Goal: Task Accomplishment & Management: Use online tool/utility

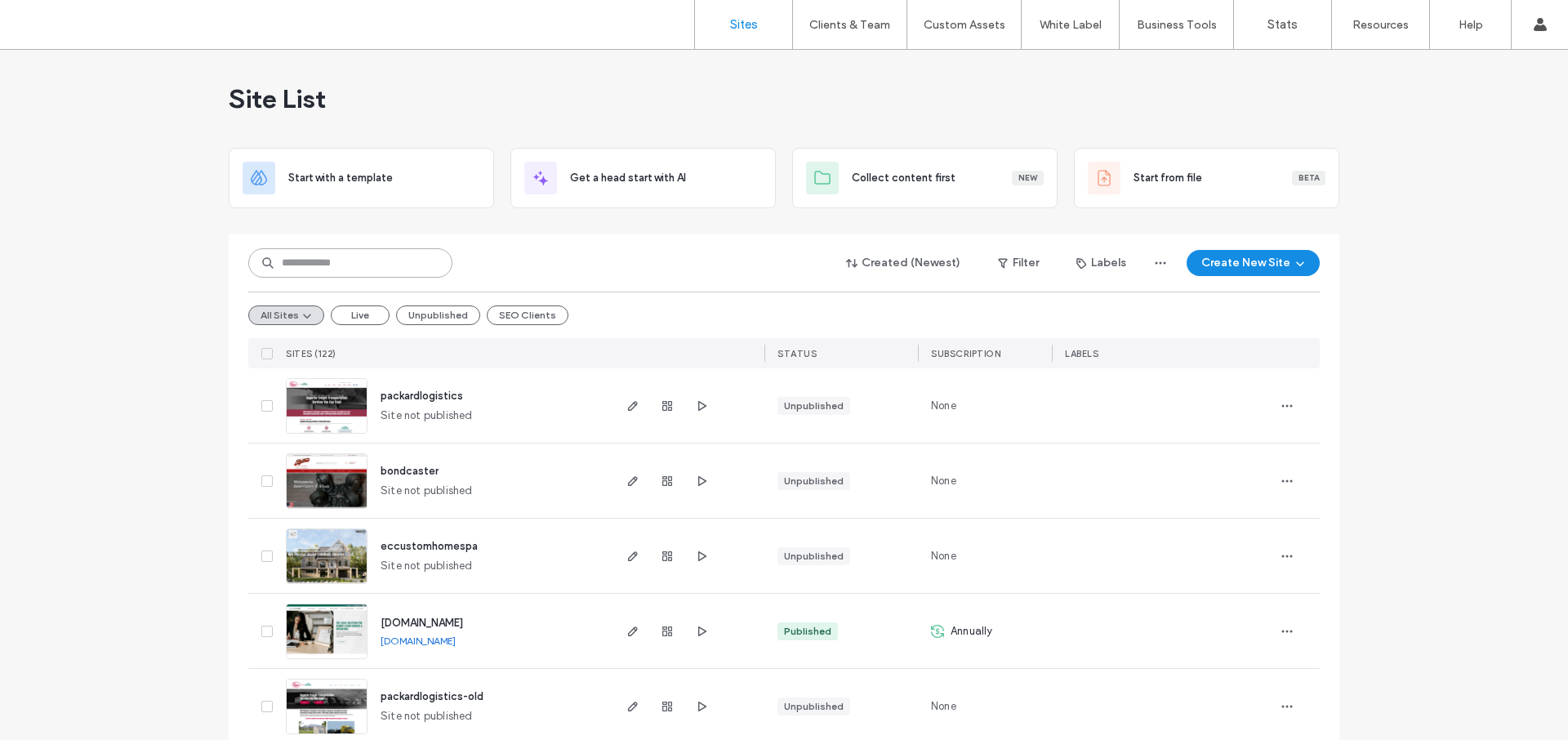
click at [366, 259] on input at bounding box center [349, 262] width 204 height 29
click at [533, 316] on button "SEO Clients" at bounding box center [527, 315] width 82 height 20
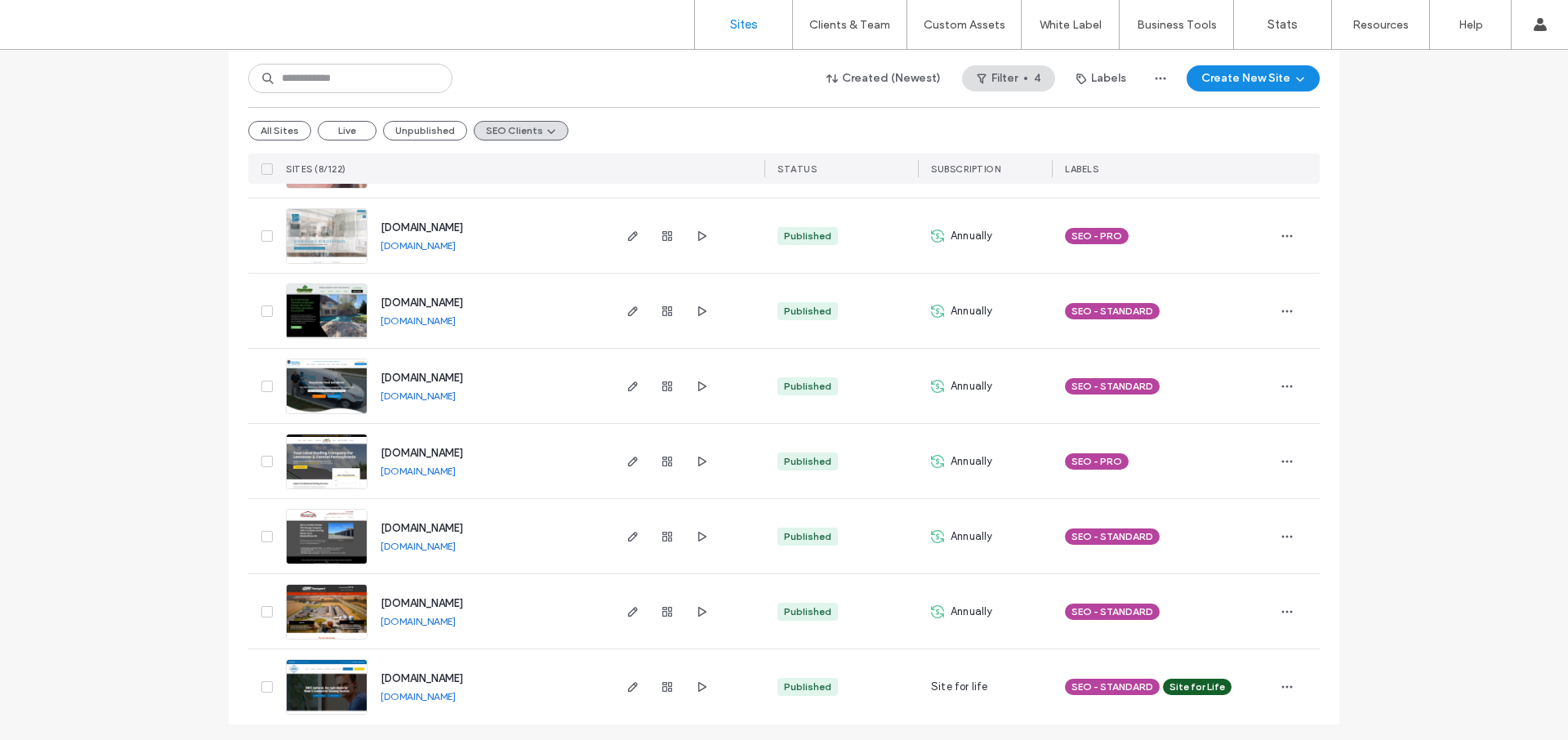
scroll to position [249, 0]
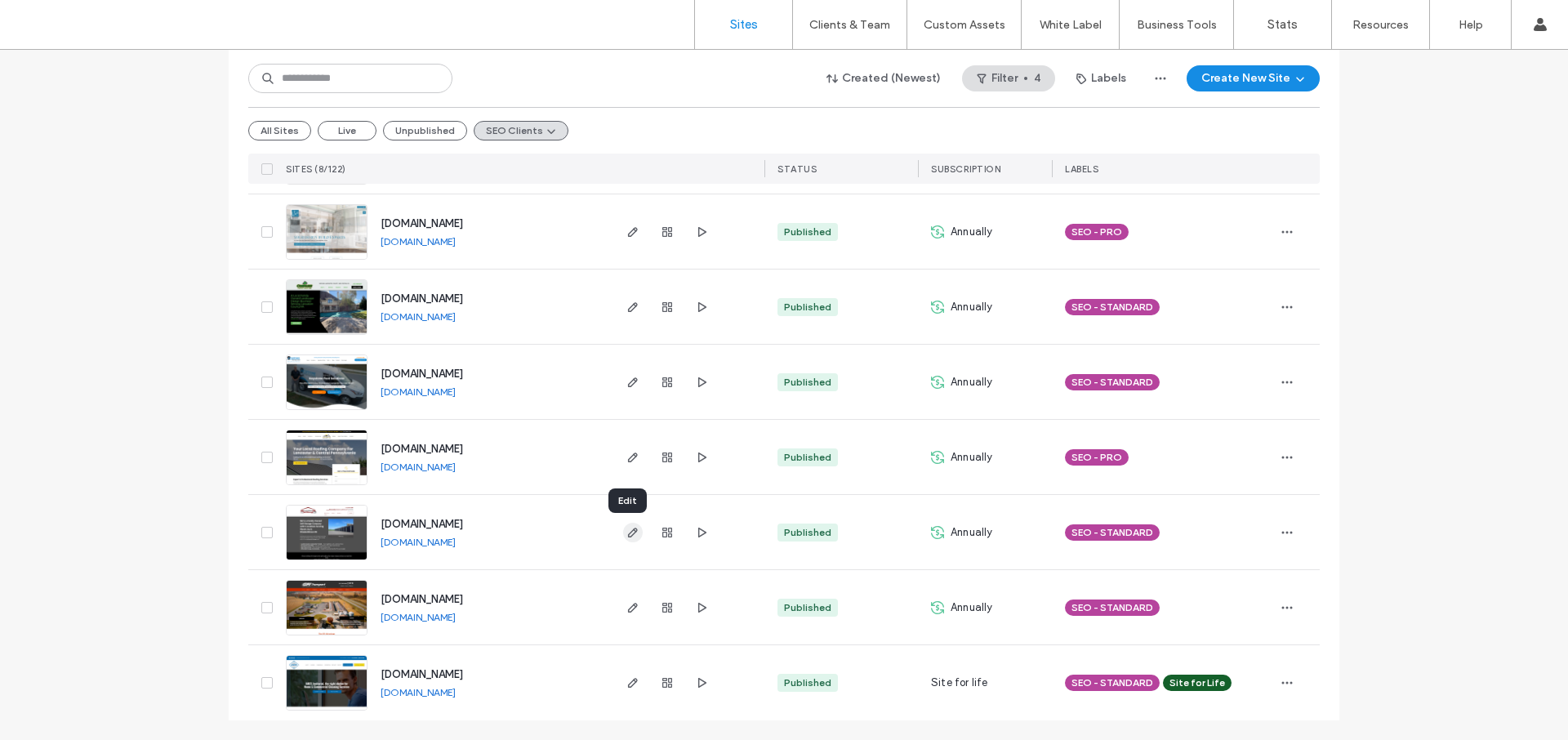
click at [627, 528] on icon "button" at bounding box center [633, 532] width 13 height 13
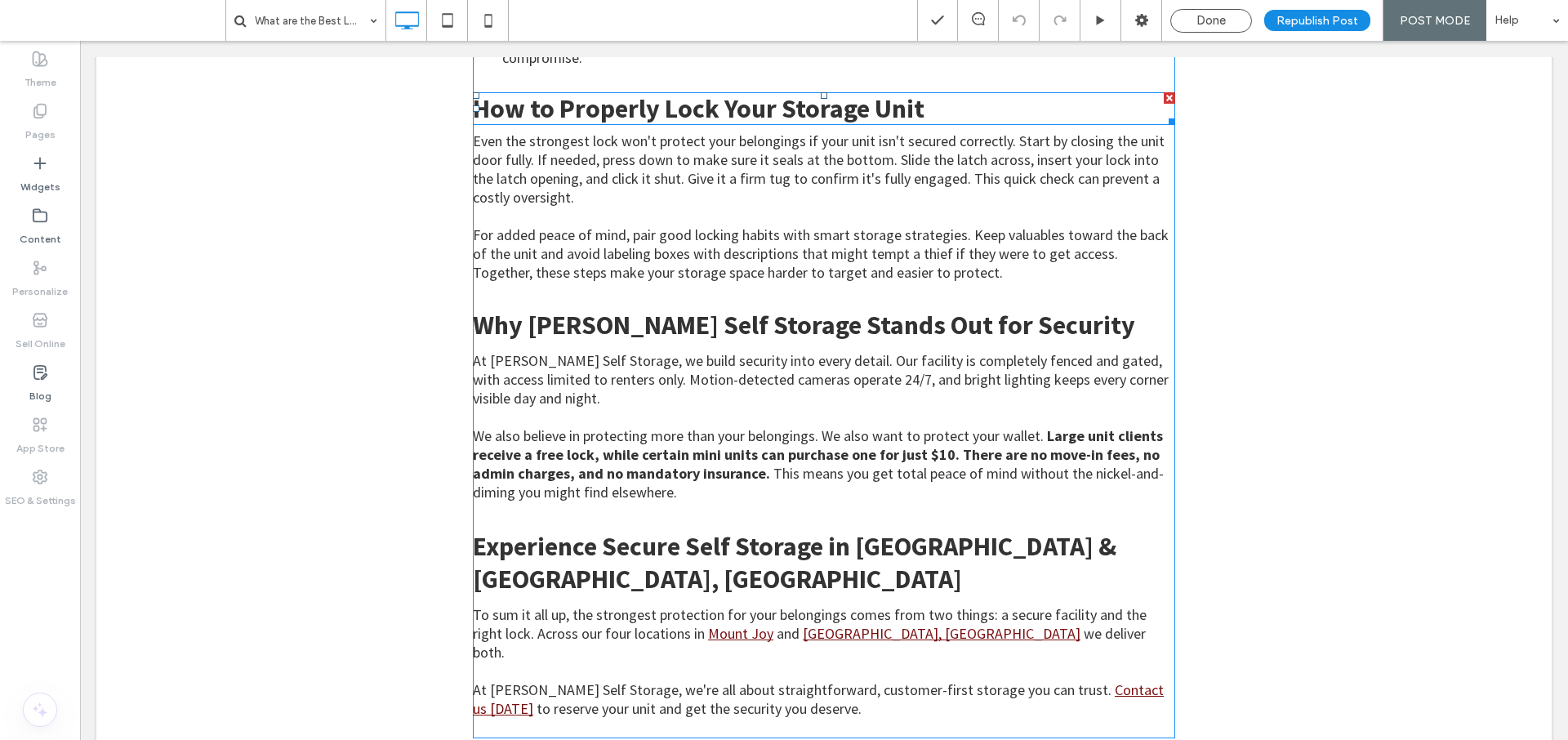
scroll to position [2737, 0]
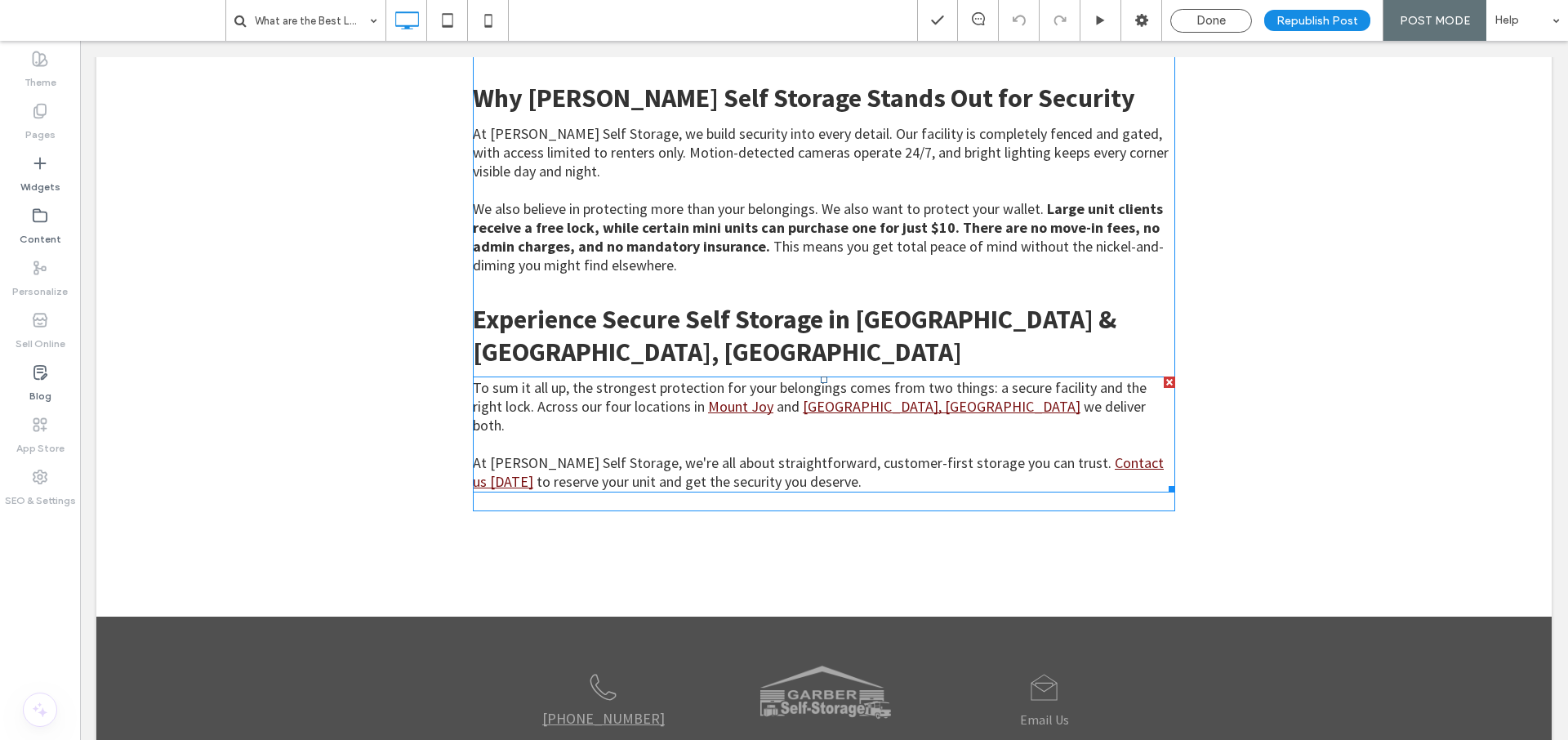
click at [682, 453] on span "At [PERSON_NAME] Self Storage, we're all about straightforward, customer-first …" at bounding box center [792, 463] width 639 height 19
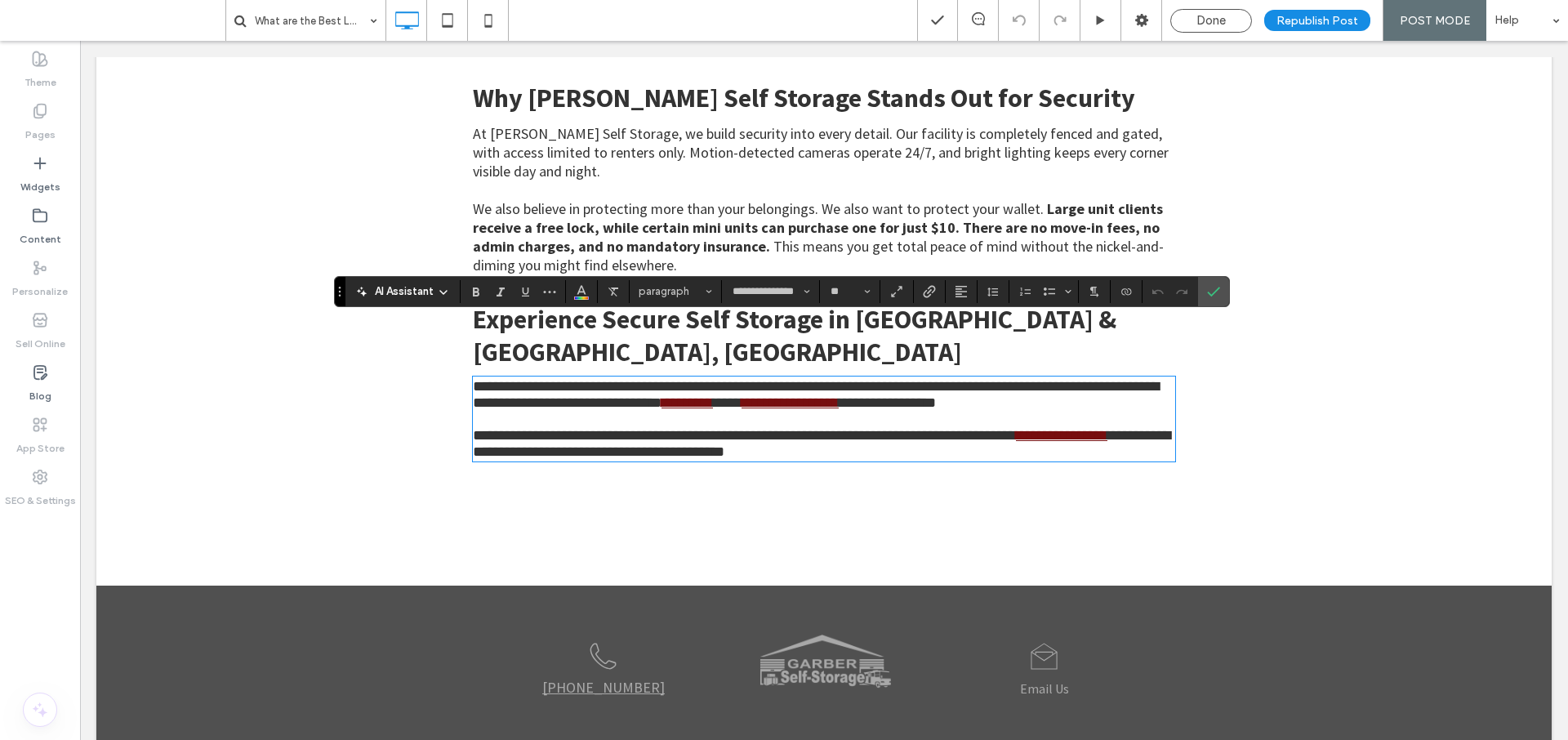
click at [758, 428] on span "**********" at bounding box center [744, 435] width 543 height 15
drag, startPoint x: 764, startPoint y: 351, endPoint x: 869, endPoint y: 356, distance: 105.1
click at [838, 395] on link "**********" at bounding box center [789, 402] width 97 height 15
click at [923, 289] on icon "Link" at bounding box center [929, 291] width 13 height 13
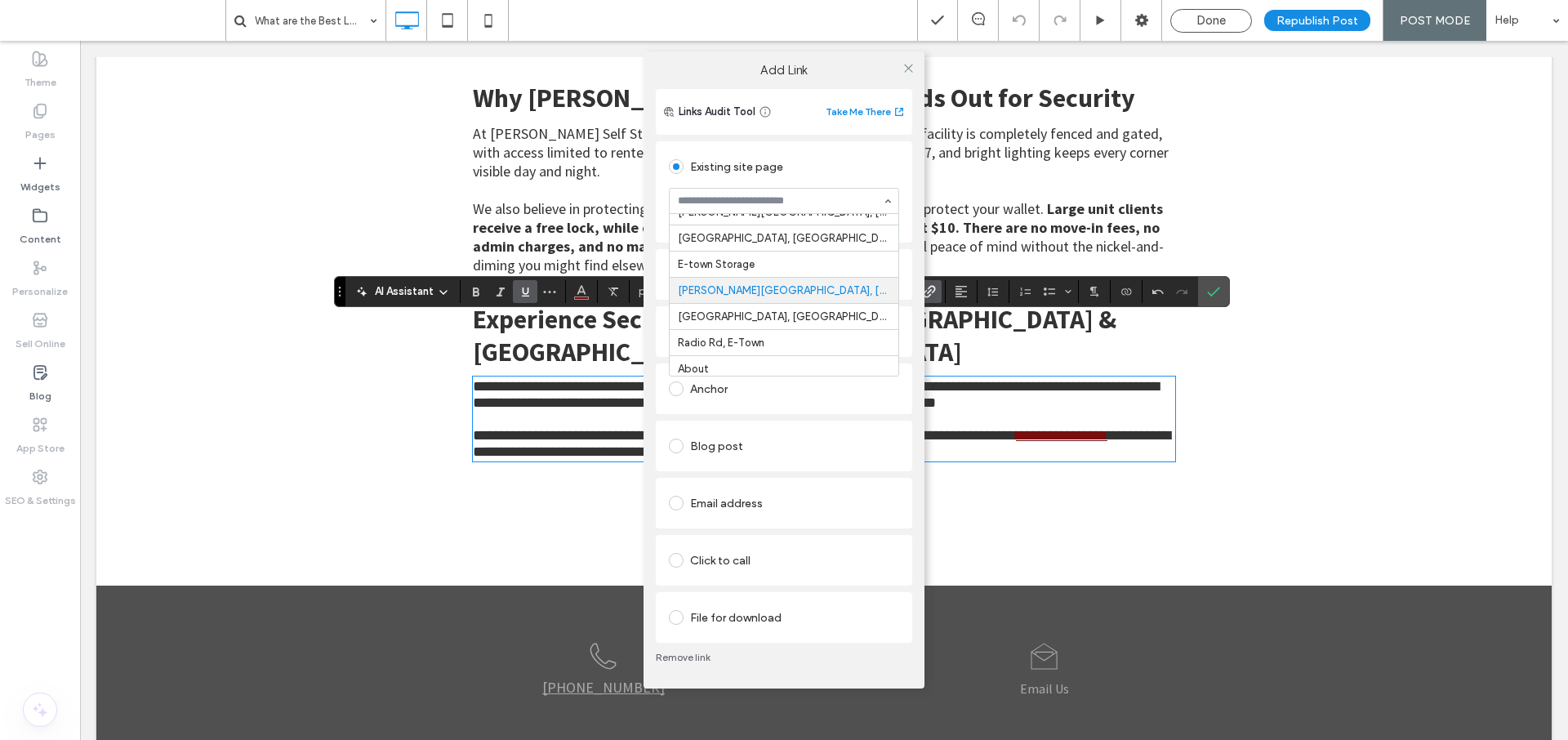
scroll to position [0, 0]
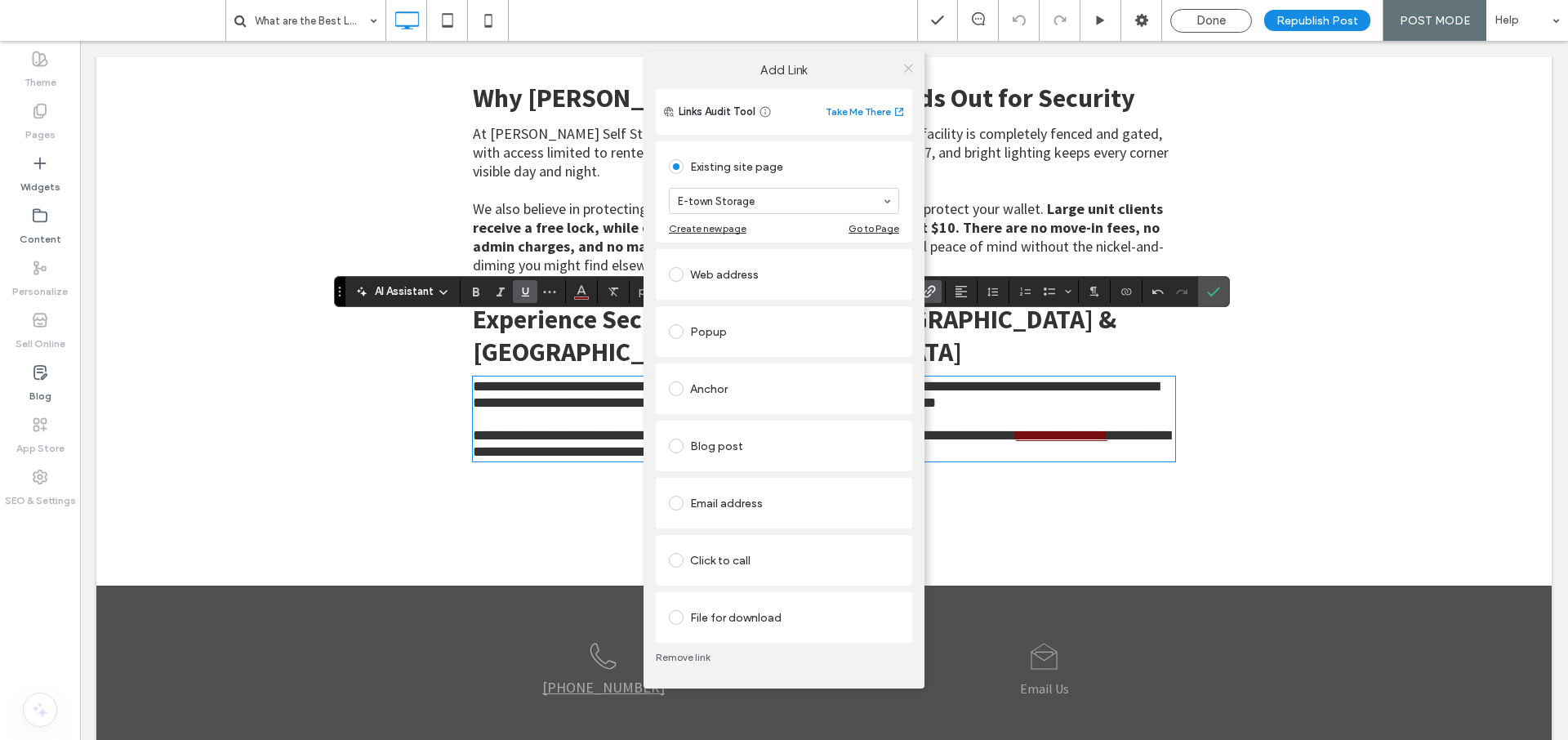
click at [912, 69] on icon at bounding box center [908, 68] width 12 height 12
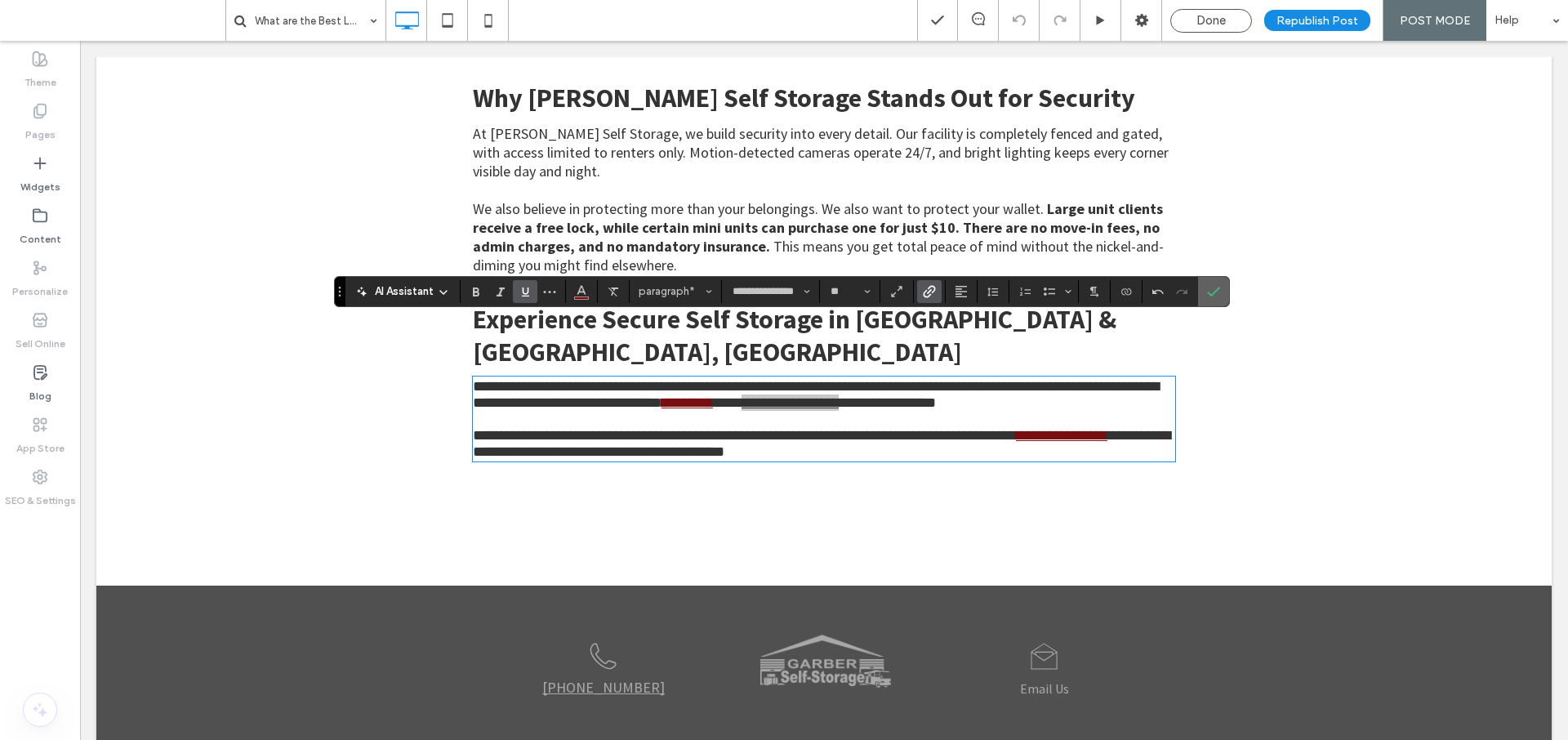
drag, startPoint x: 1218, startPoint y: 296, endPoint x: 891, endPoint y: 202, distance: 340.2
click at [1218, 296] on icon "Confirm" at bounding box center [1213, 291] width 13 height 13
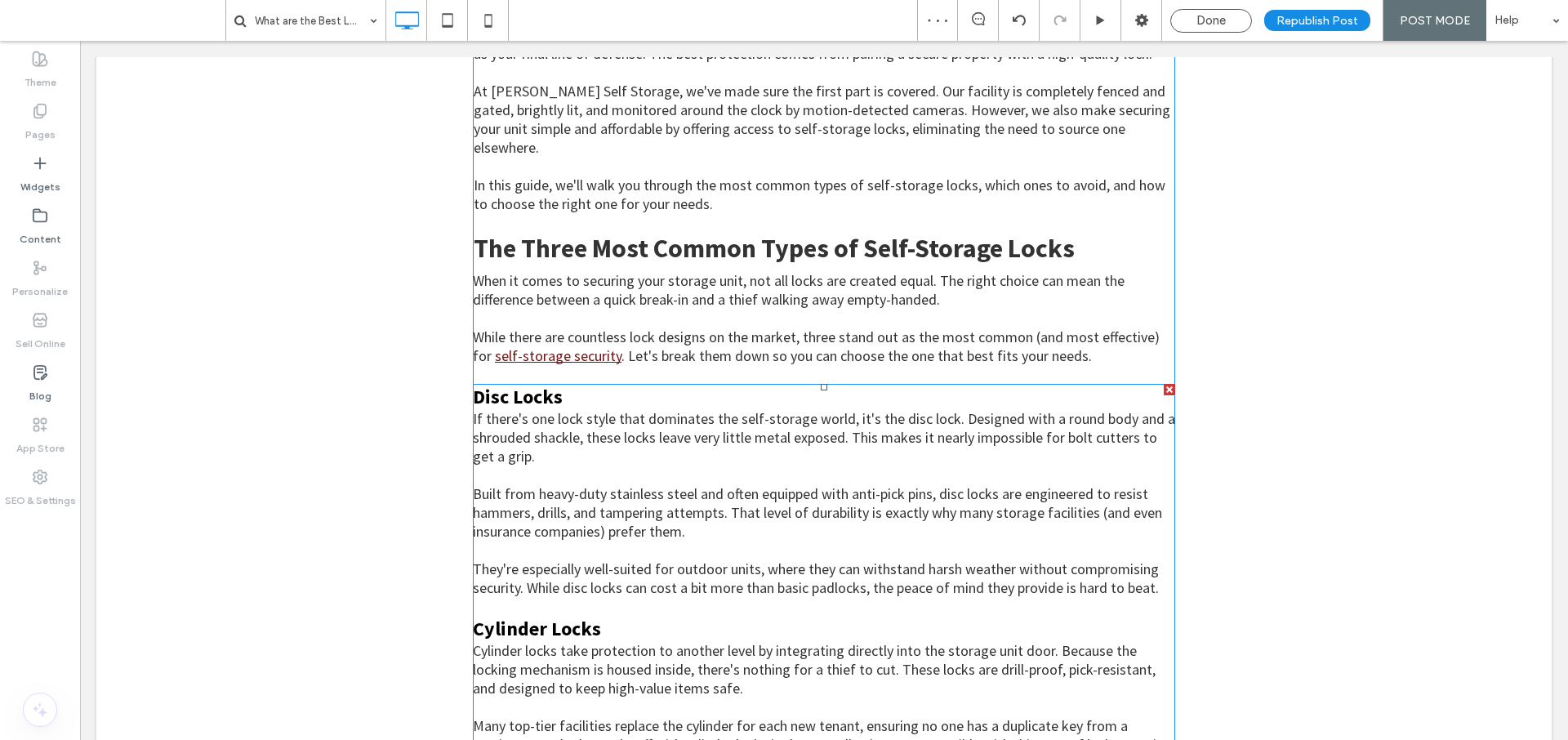
scroll to position [521, 0]
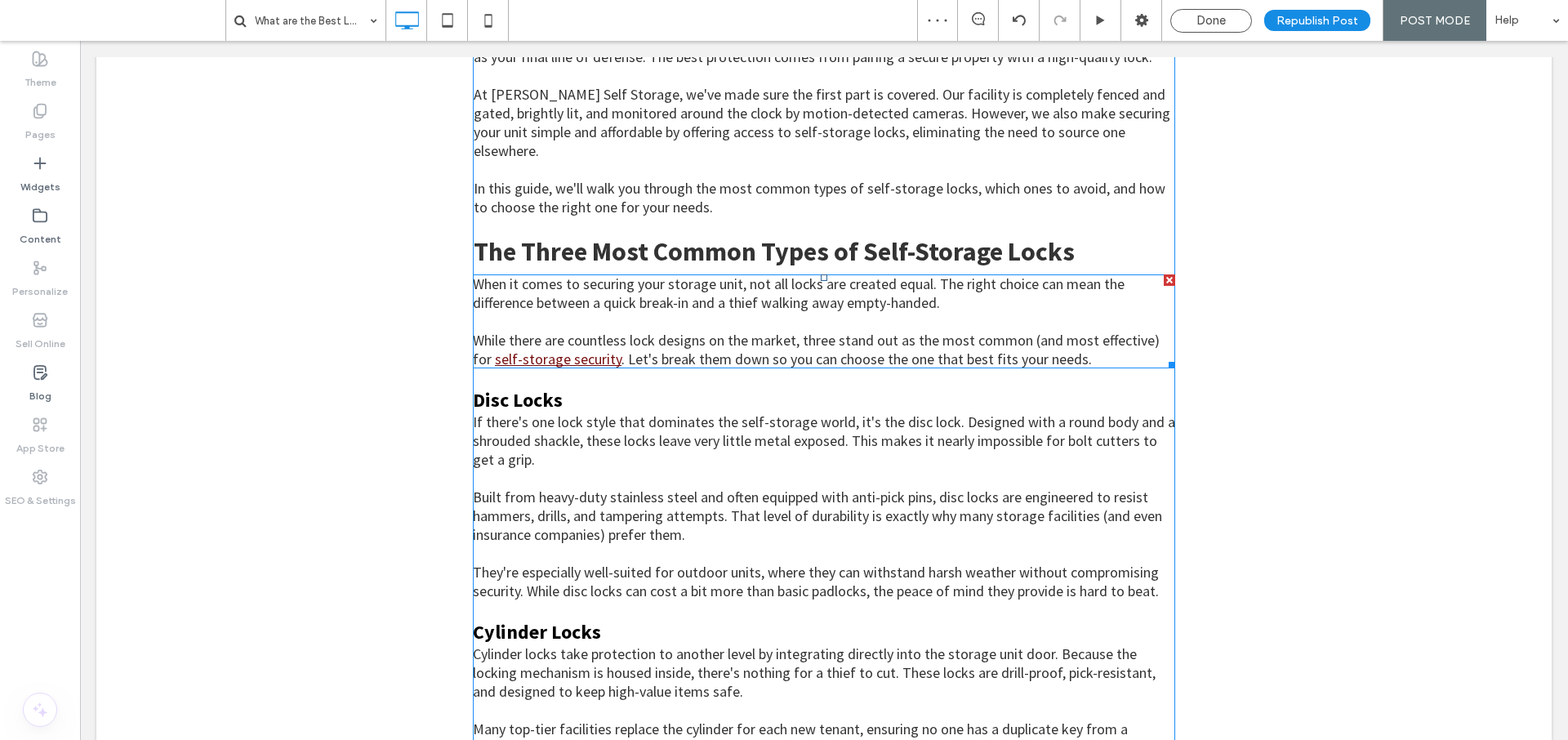
click at [599, 274] on span "When it comes to securing your storage unit, not all locks are created equal. T…" at bounding box center [798, 293] width 651 height 38
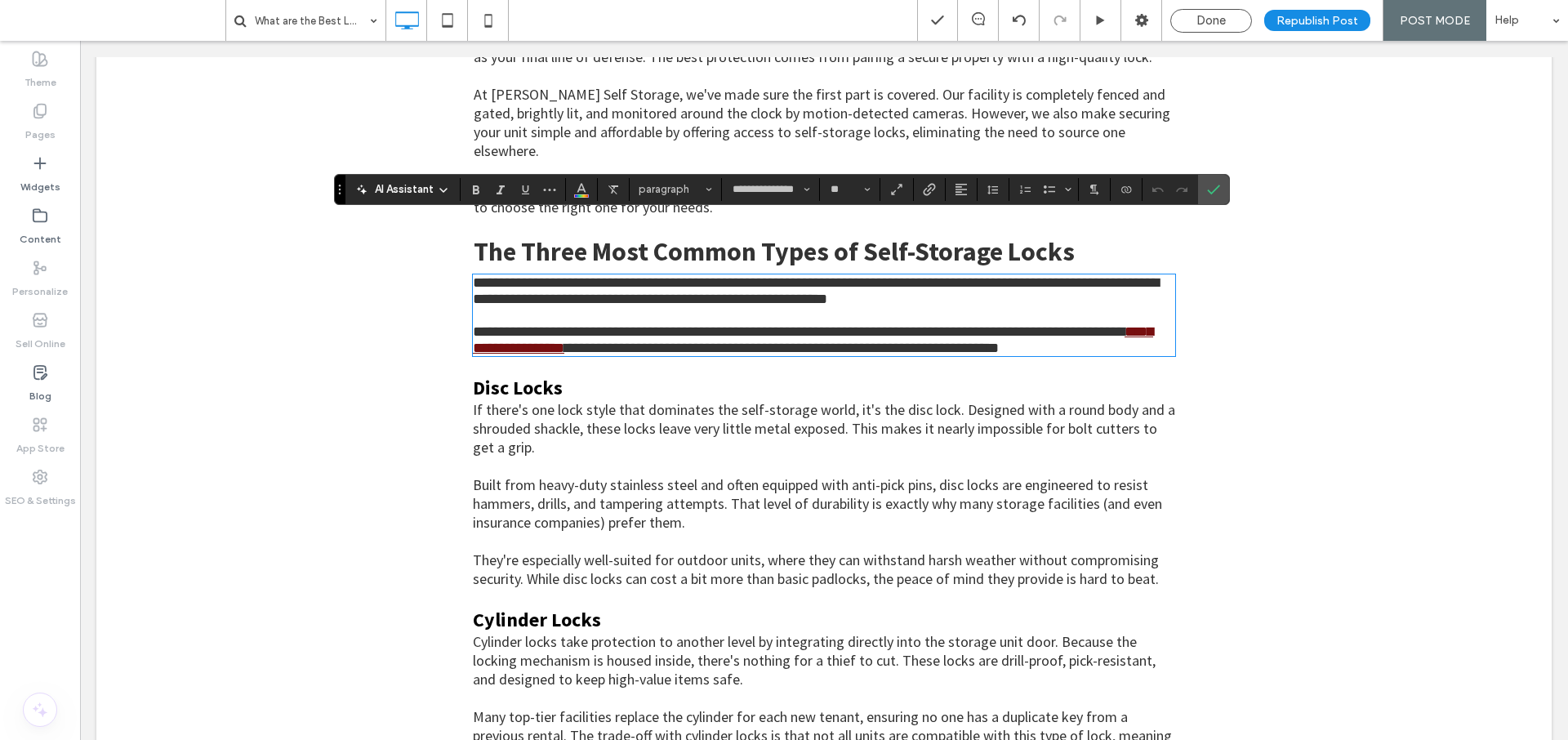
click at [648, 307] on p at bounding box center [824, 315] width 702 height 16
drag, startPoint x: 467, startPoint y: 301, endPoint x: 586, endPoint y: 304, distance: 119.0
click at [586, 324] on link "**********" at bounding box center [812, 340] width 680 height 31
click at [935, 187] on label "Link" at bounding box center [929, 189] width 24 height 23
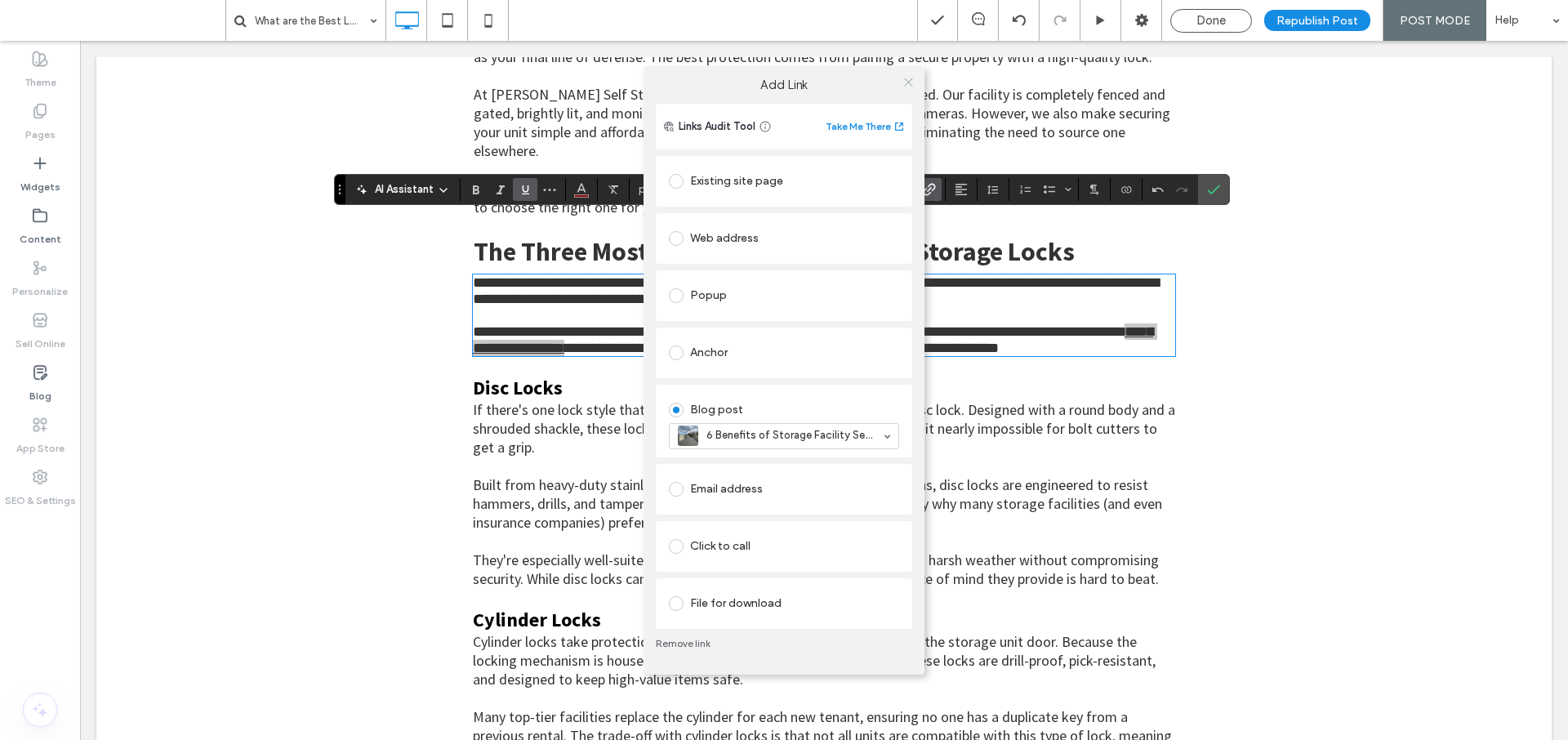
click at [911, 83] on icon at bounding box center [908, 82] width 12 height 12
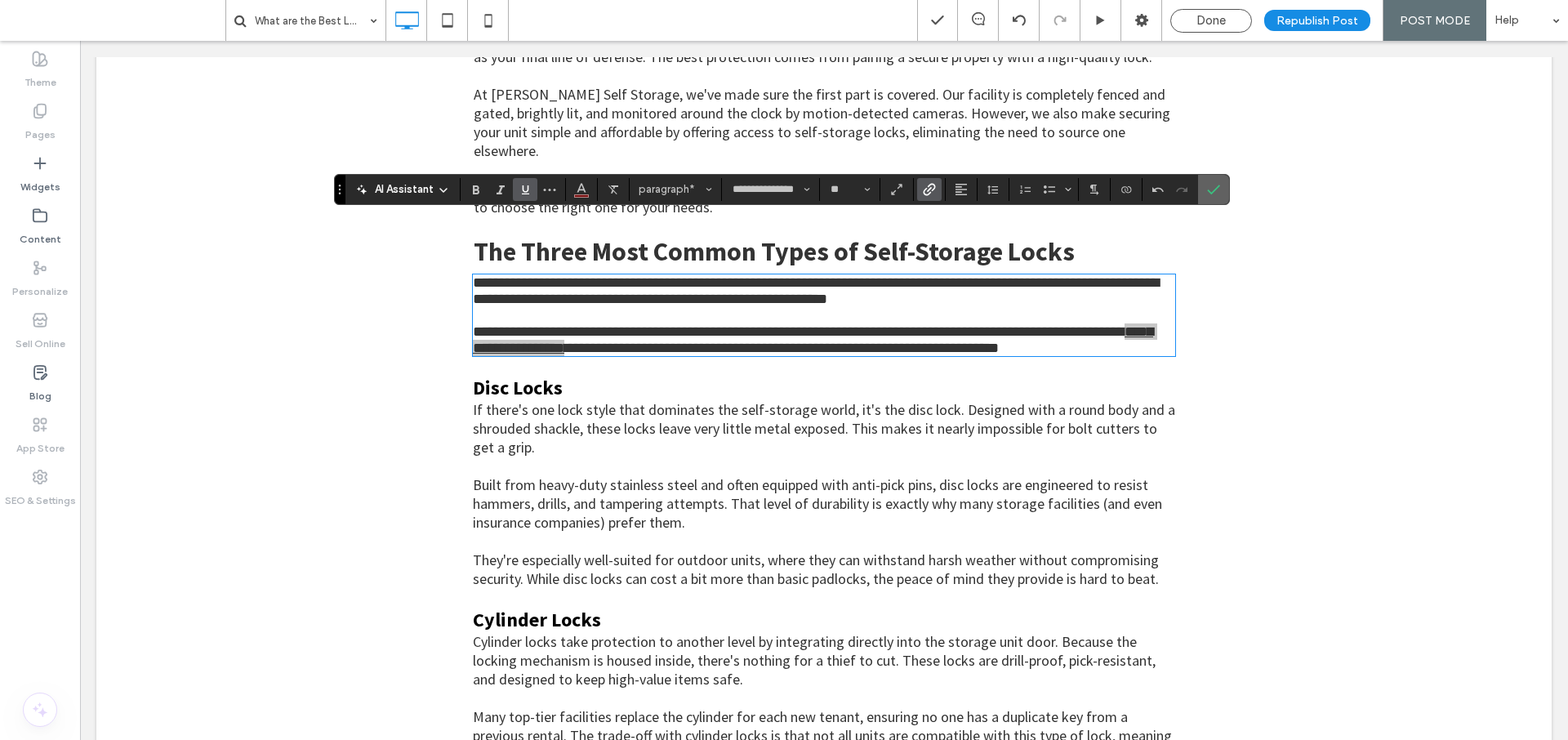
click at [1210, 194] on icon "Confirm" at bounding box center [1213, 189] width 13 height 13
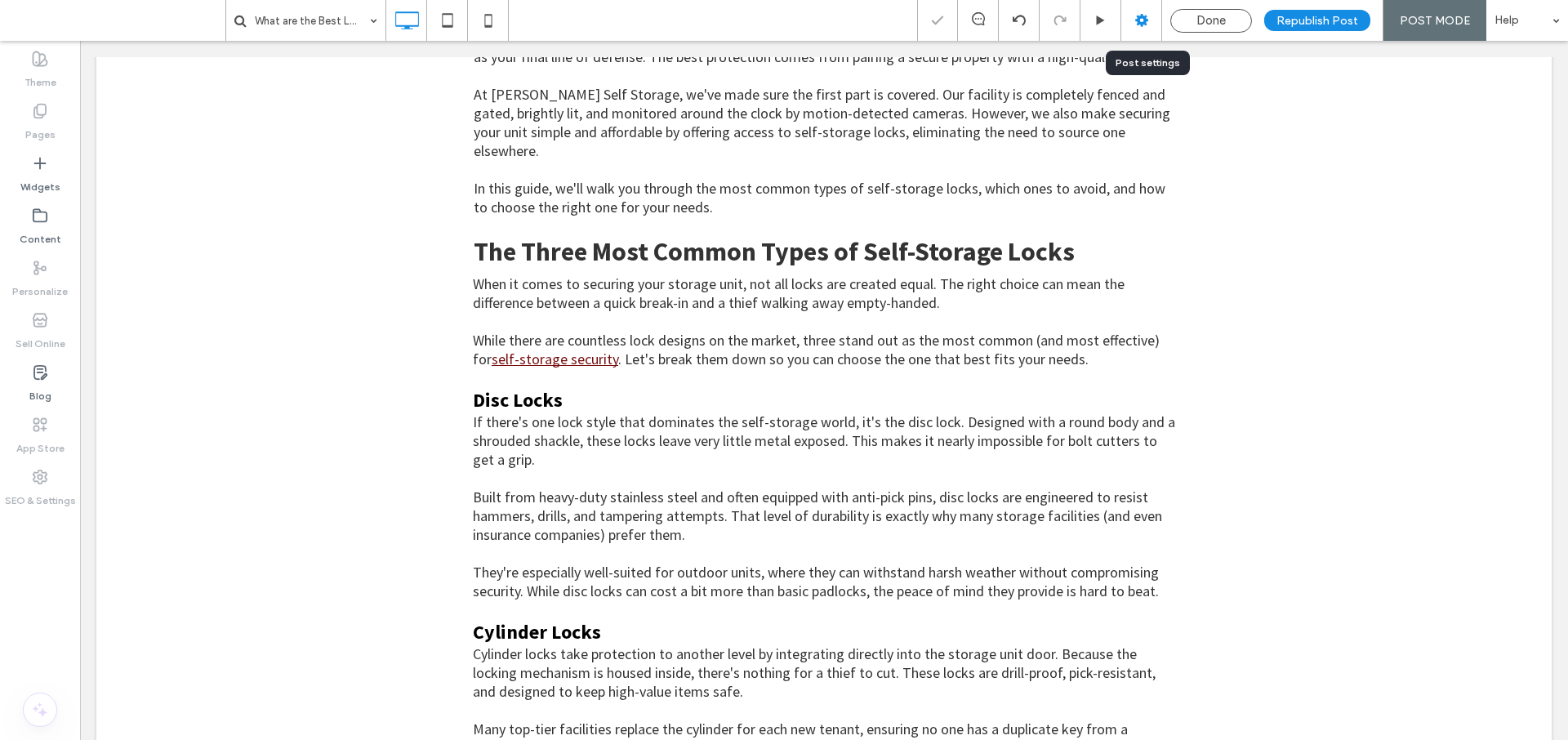
click at [1150, 24] on icon at bounding box center [1141, 20] width 16 height 16
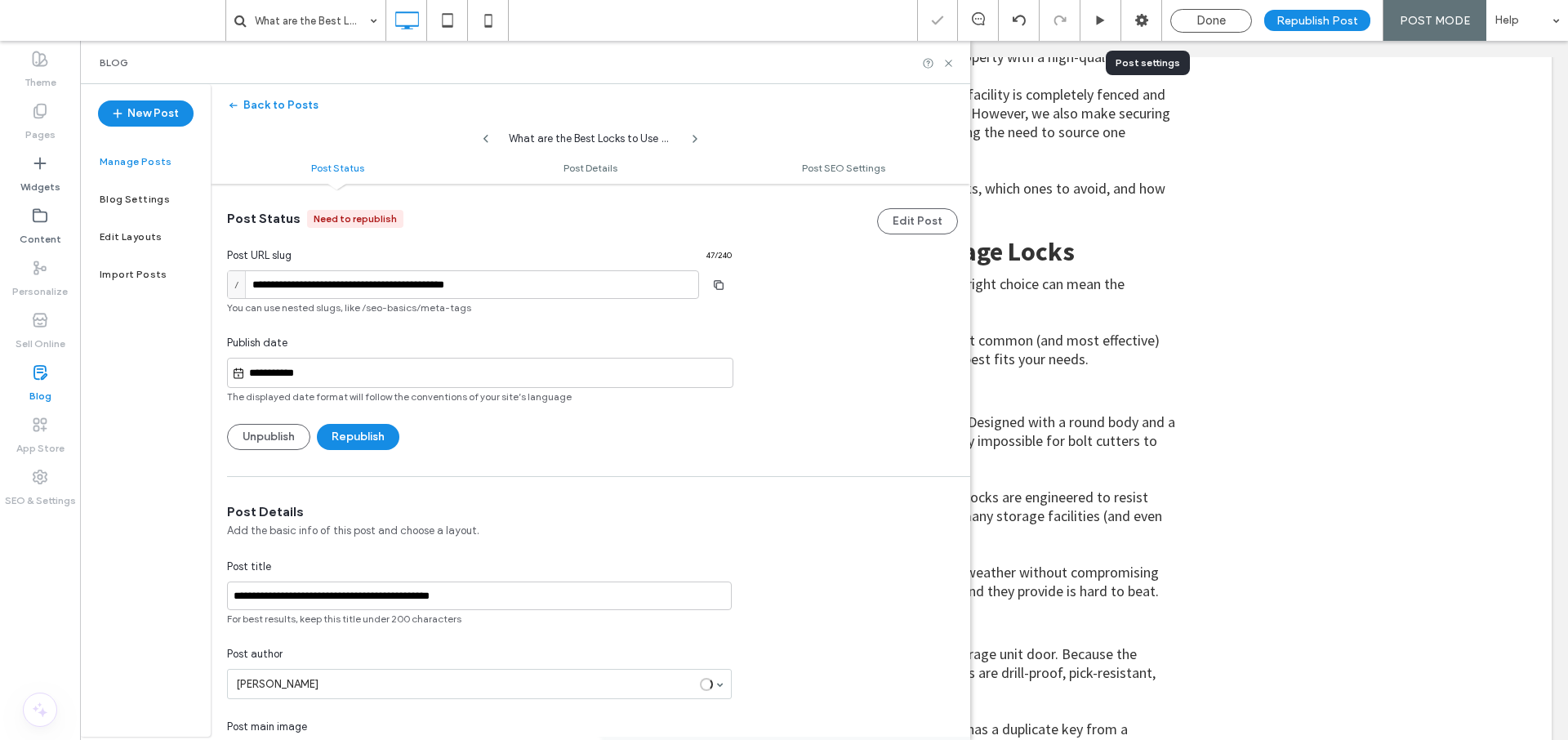
scroll to position [1, 0]
click at [355, 438] on button "Republish" at bounding box center [358, 435] width 83 height 26
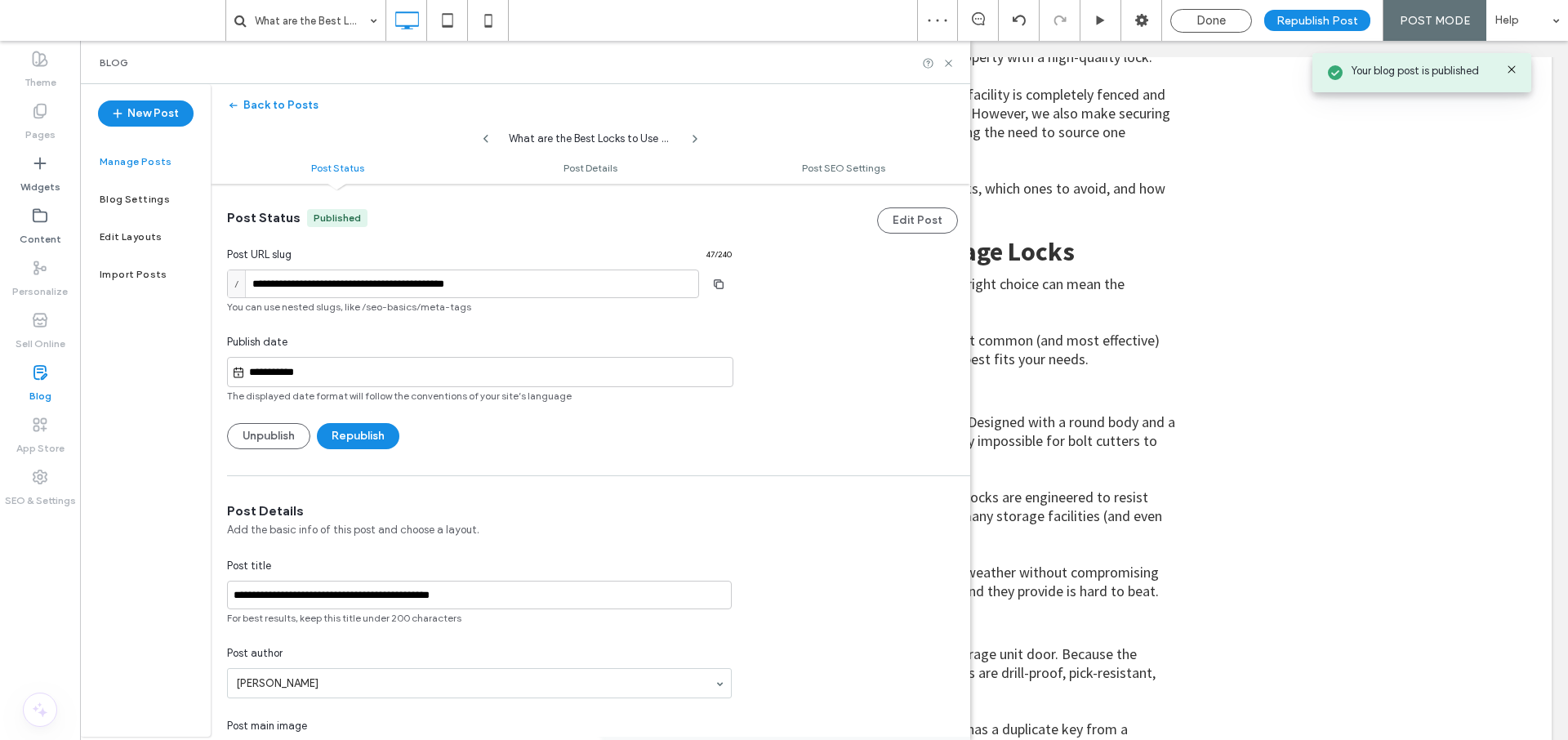
click at [144, 162] on label "Manage Posts" at bounding box center [136, 161] width 72 height 11
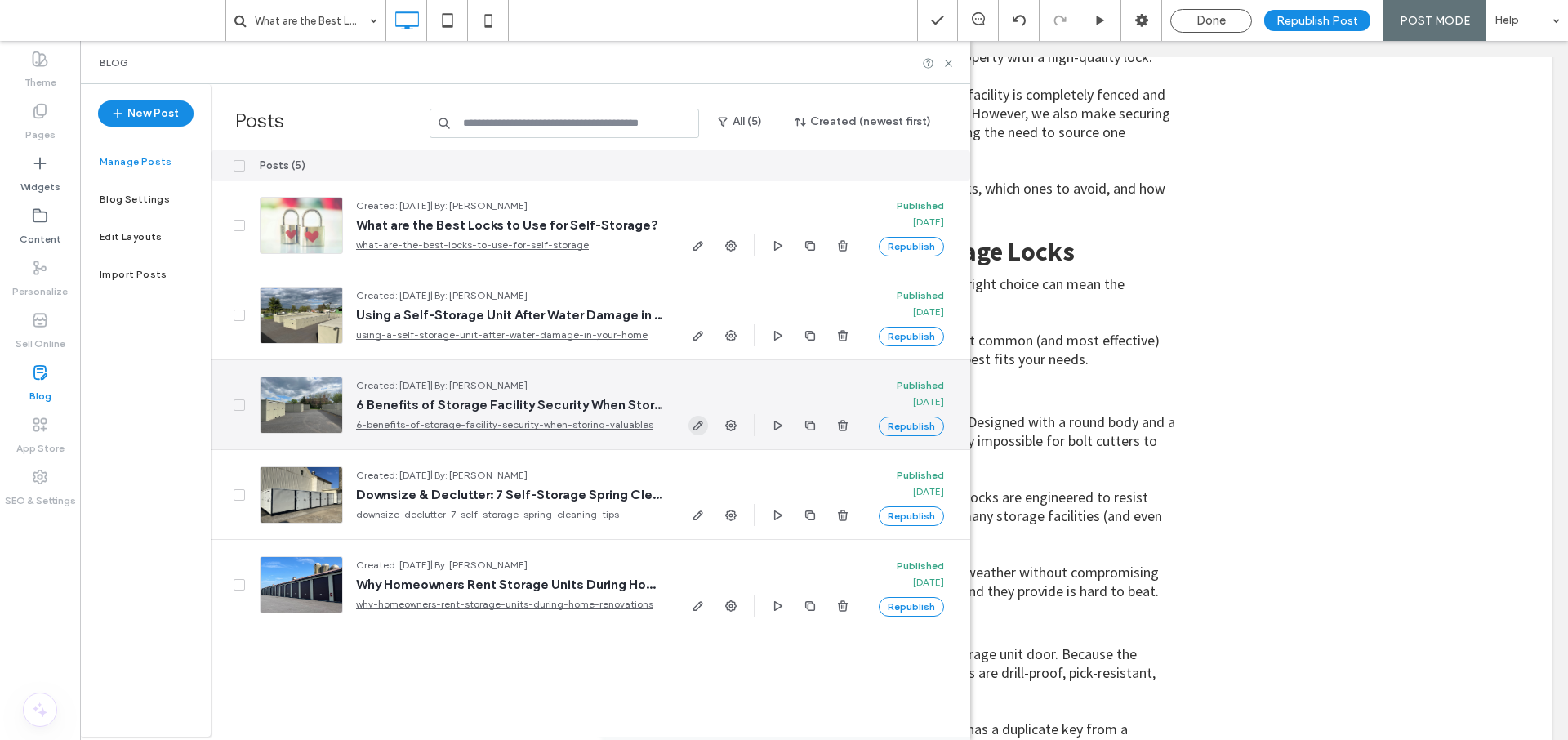
click at [701, 426] on icon "button" at bounding box center [698, 425] width 13 height 13
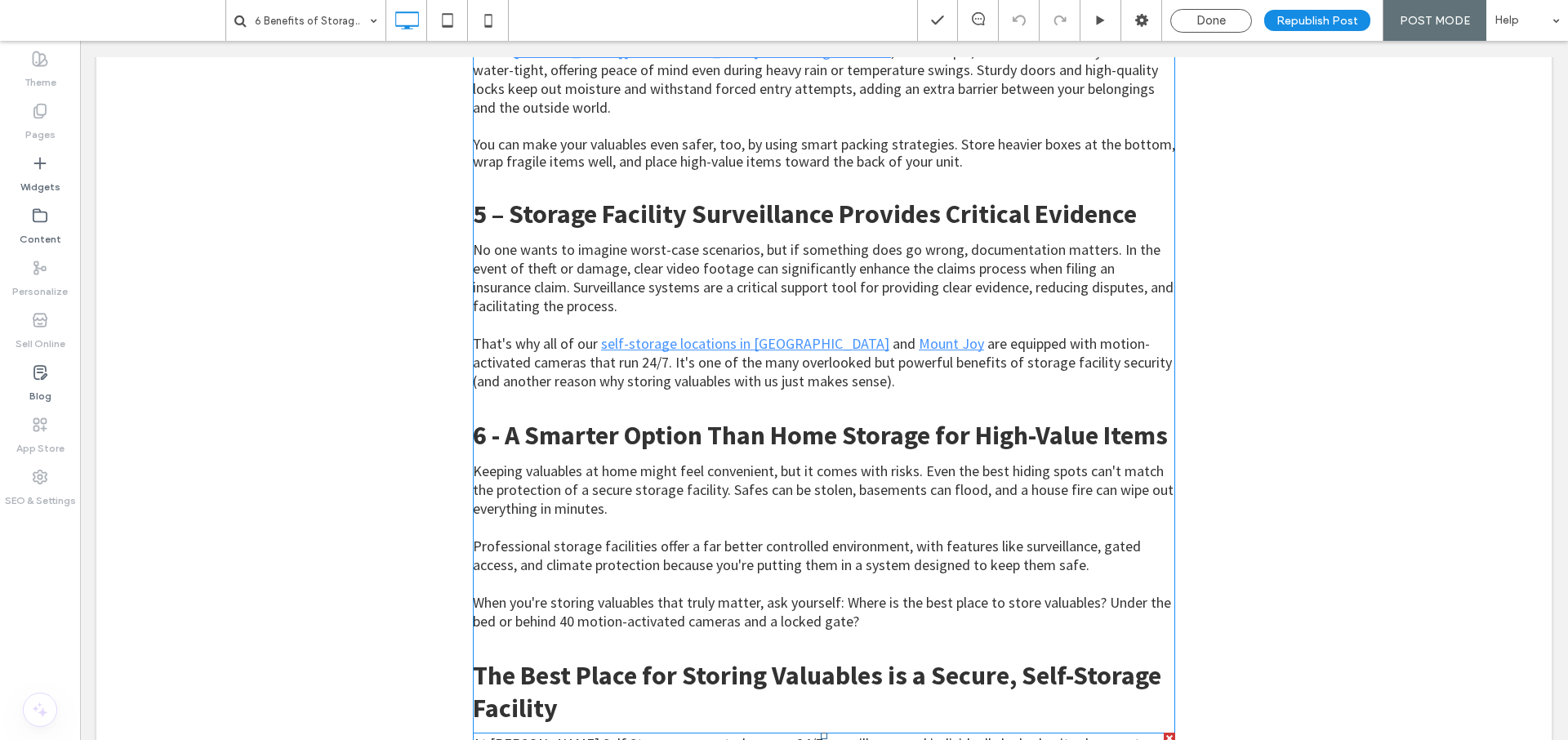
scroll to position [1582, 0]
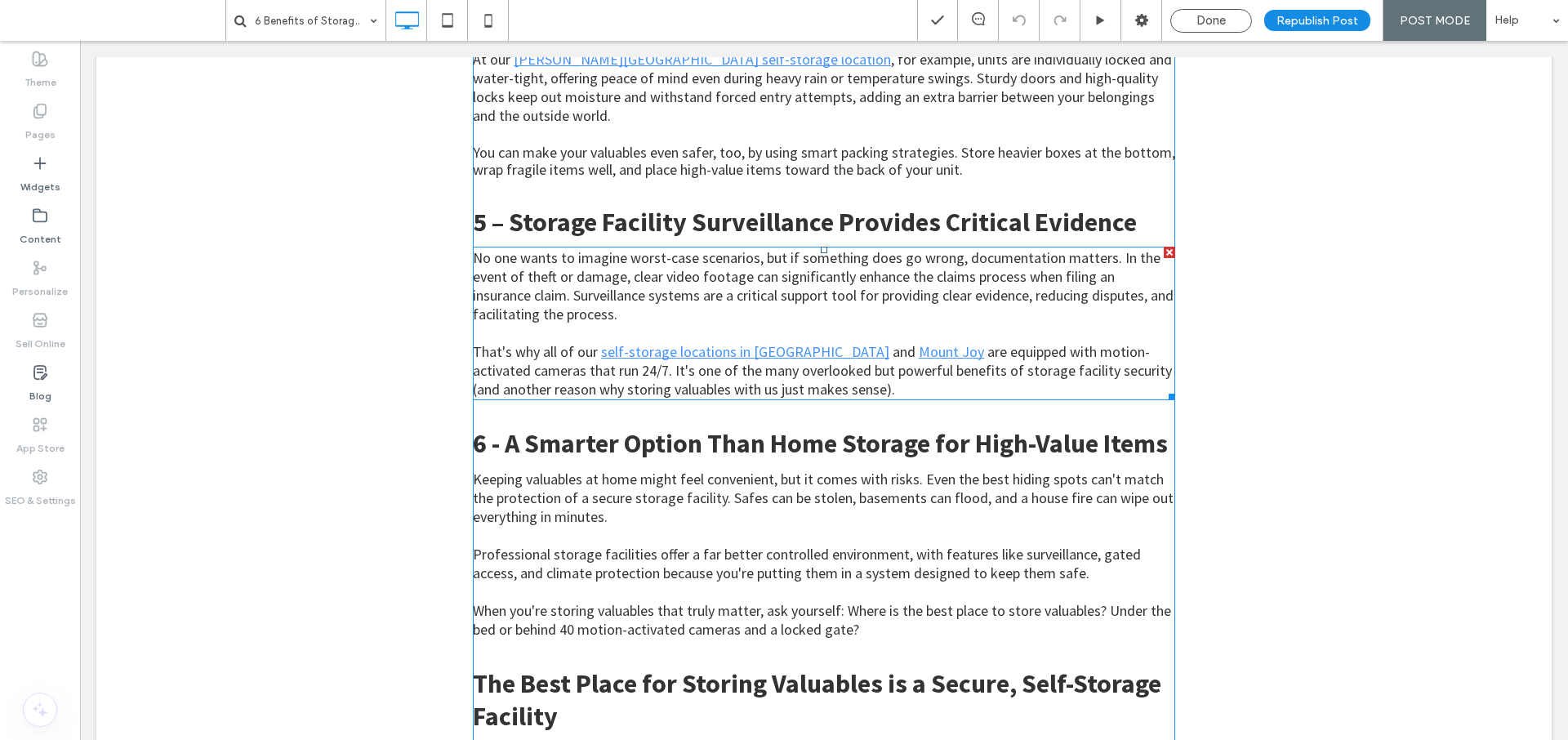
click at [728, 345] on span "are equipped with motion-activated cameras that run 24/7. It's one of the many …" at bounding box center [822, 370] width 699 height 56
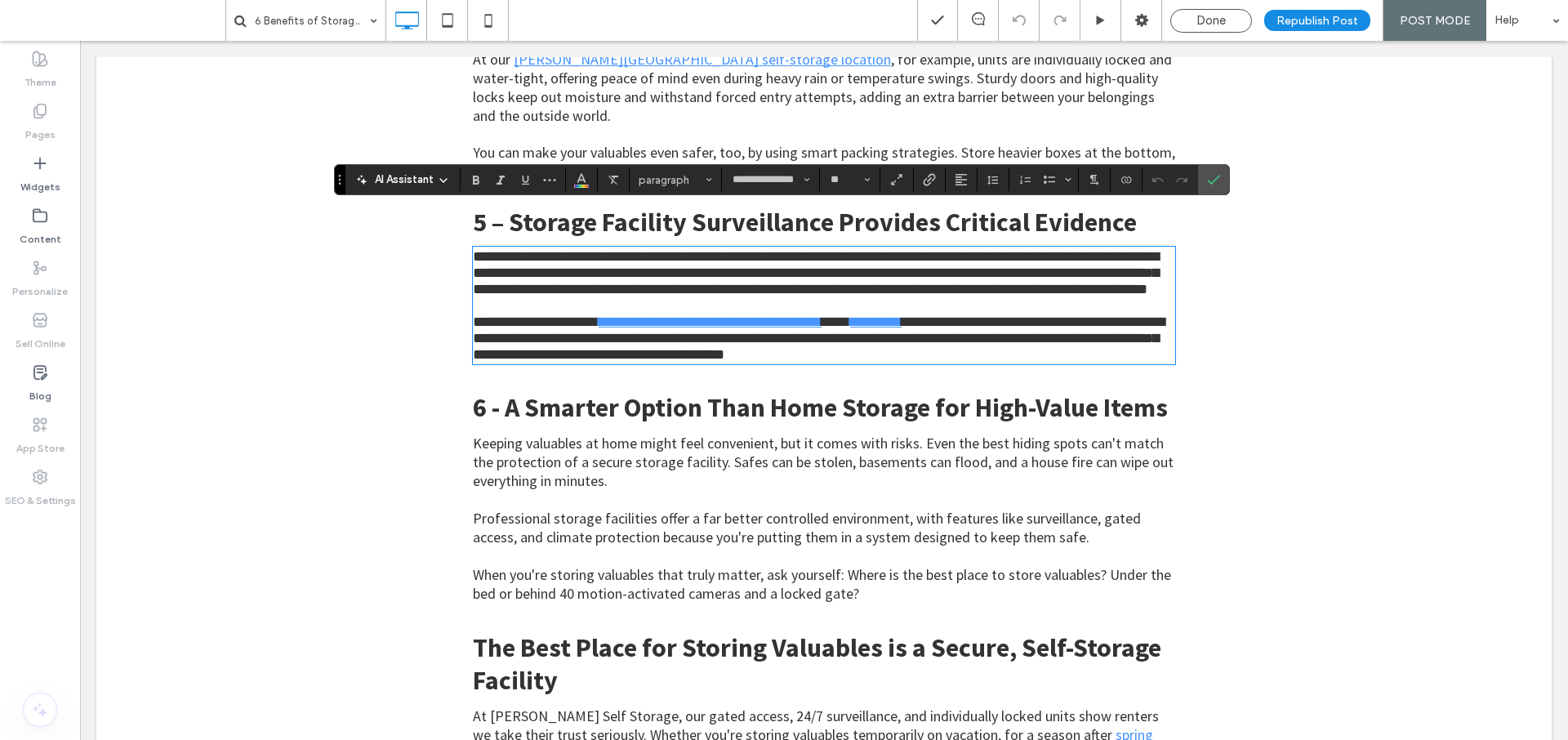
click at [688, 337] on span "**********" at bounding box center [818, 337] width 692 height 47
drag, startPoint x: 596, startPoint y: 312, endPoint x: 824, endPoint y: 314, distance: 228.0
click at [821, 314] on link "**********" at bounding box center [709, 321] width 223 height 15
click at [920, 180] on label "Link" at bounding box center [929, 179] width 24 height 23
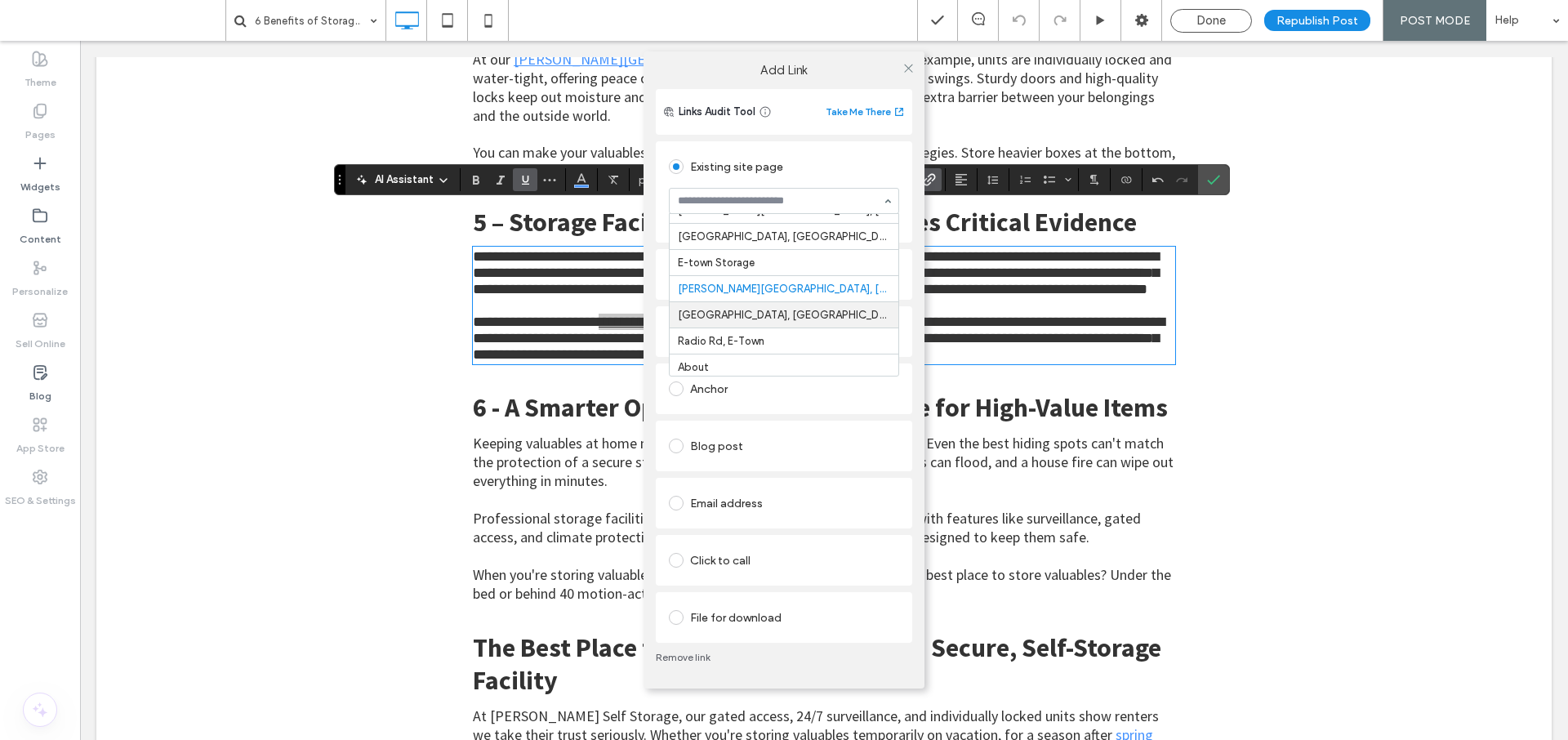
scroll to position [25, 0]
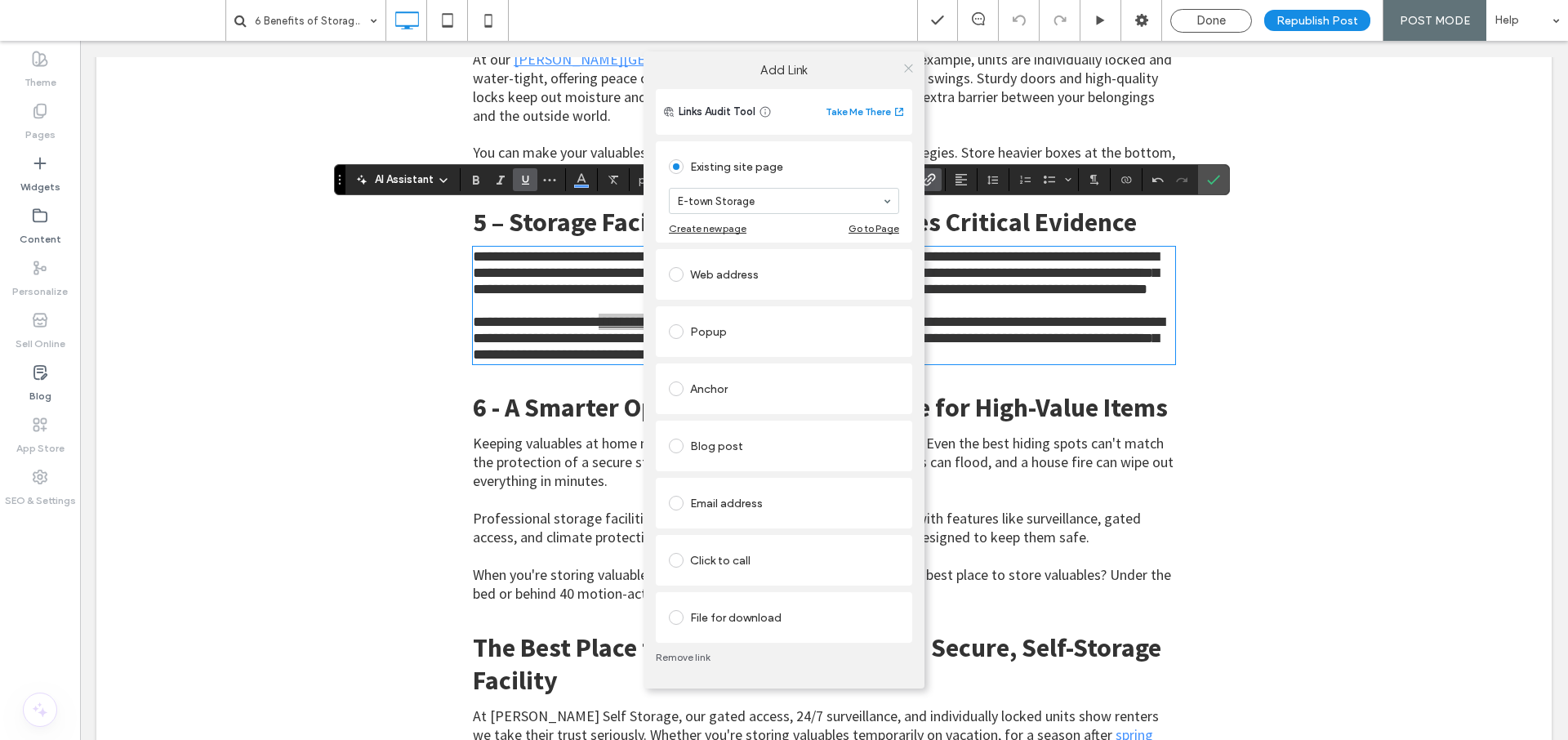
click at [908, 67] on icon at bounding box center [908, 68] width 12 height 12
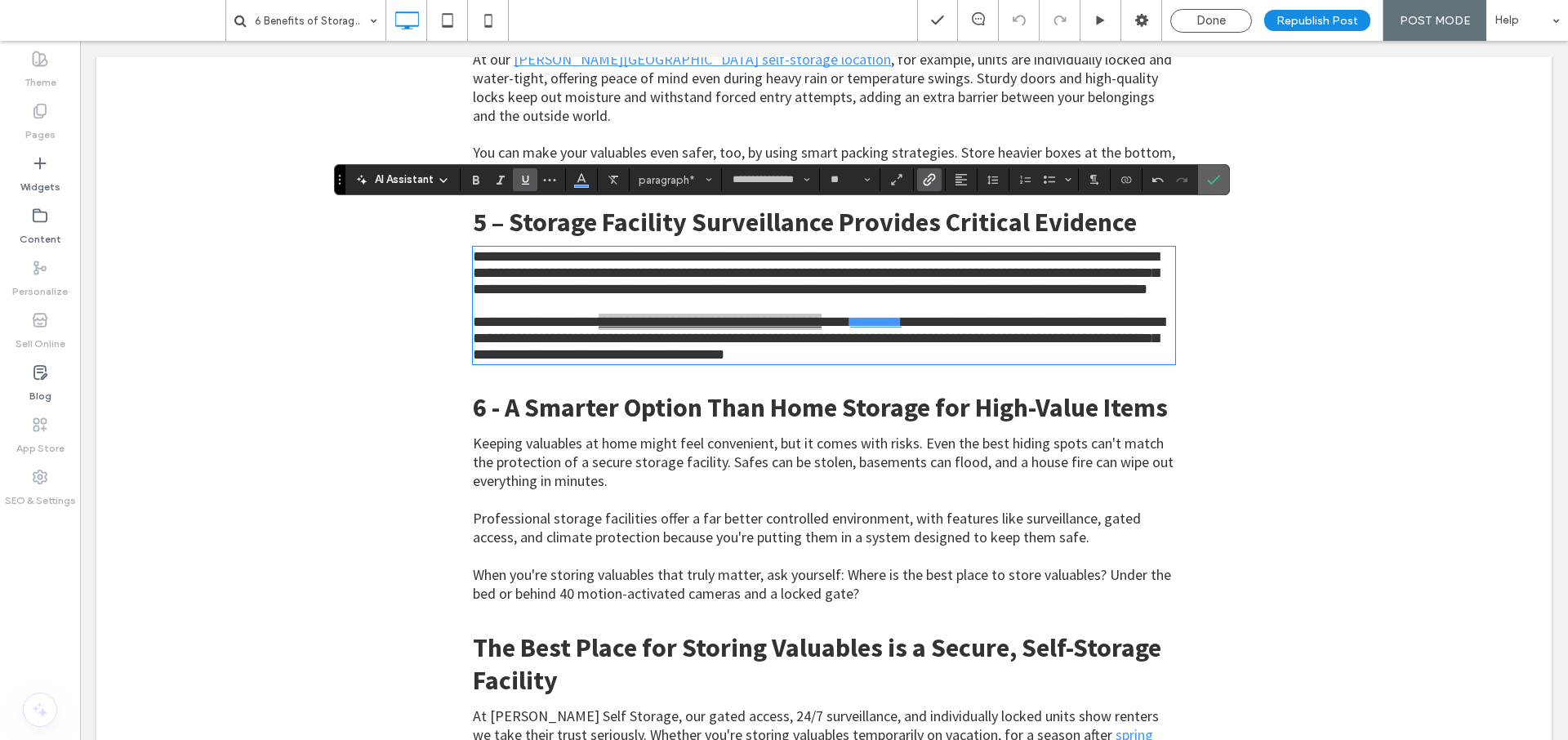
click at [1202, 182] on label "Confirm" at bounding box center [1213, 180] width 24 height 29
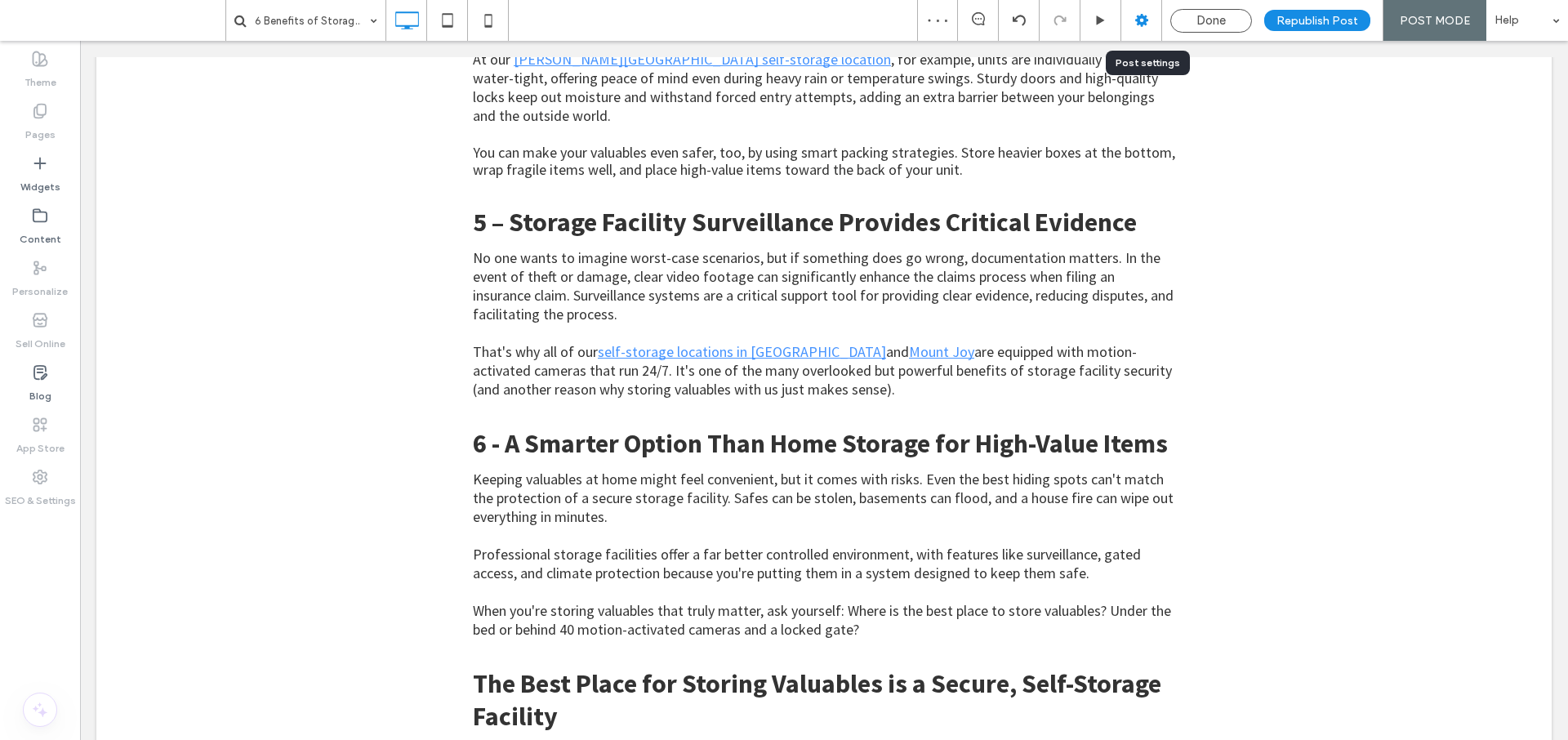
click at [1145, 24] on use at bounding box center [1141, 20] width 13 height 13
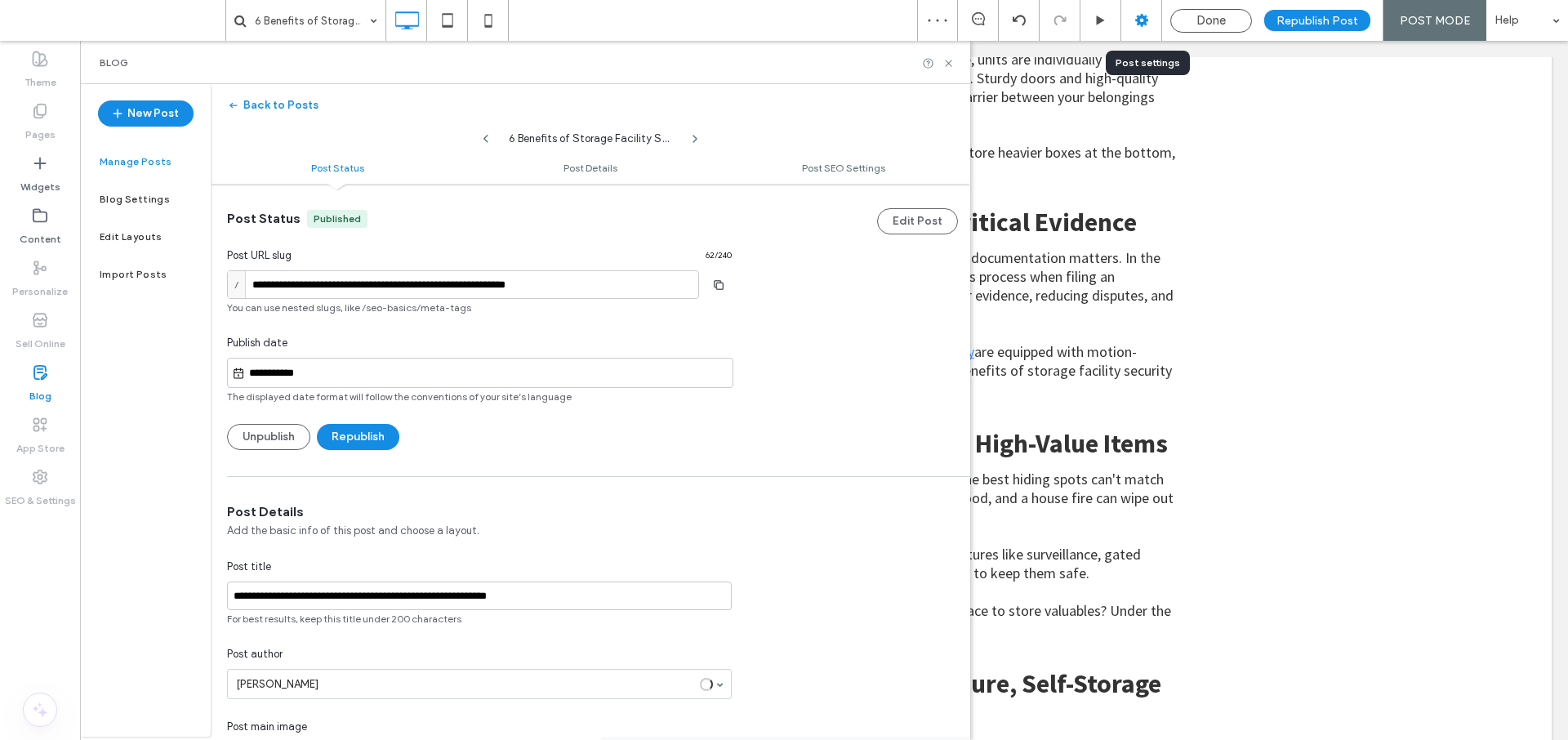
scroll to position [1, 0]
click at [359, 439] on button "Republish" at bounding box center [358, 435] width 83 height 26
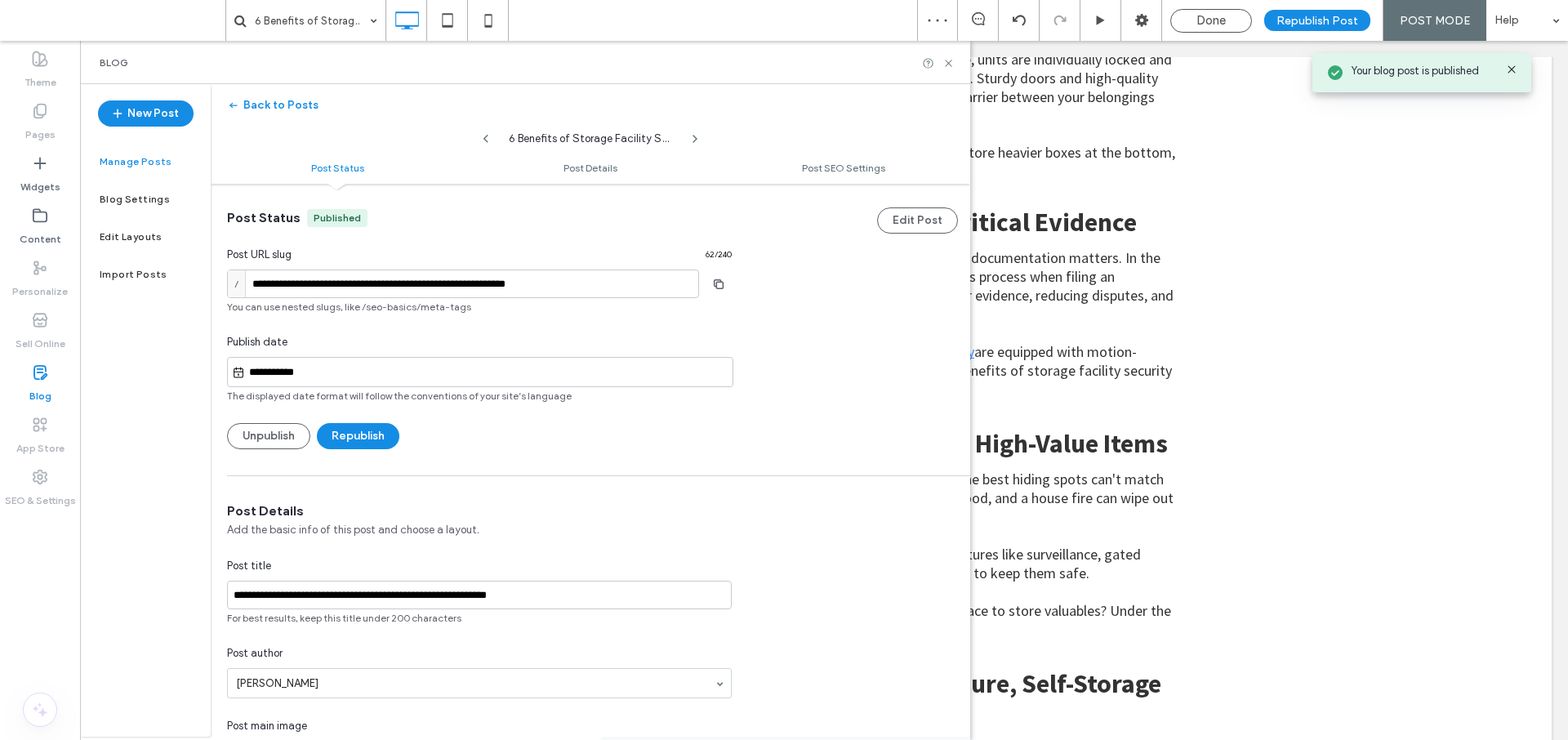
click at [150, 160] on label "Manage Posts" at bounding box center [136, 161] width 72 height 11
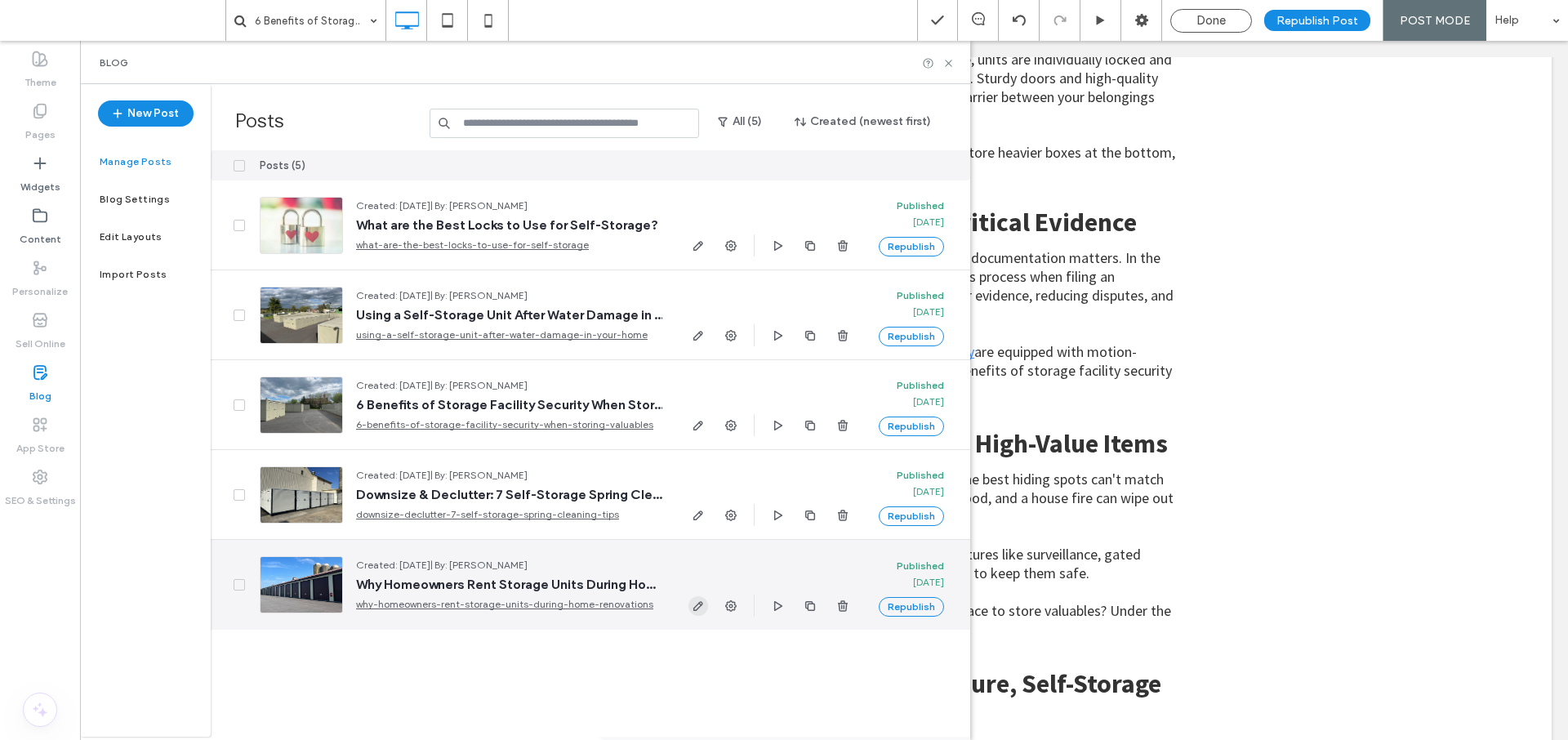
click at [699, 603] on use "button" at bounding box center [698, 605] width 9 height 9
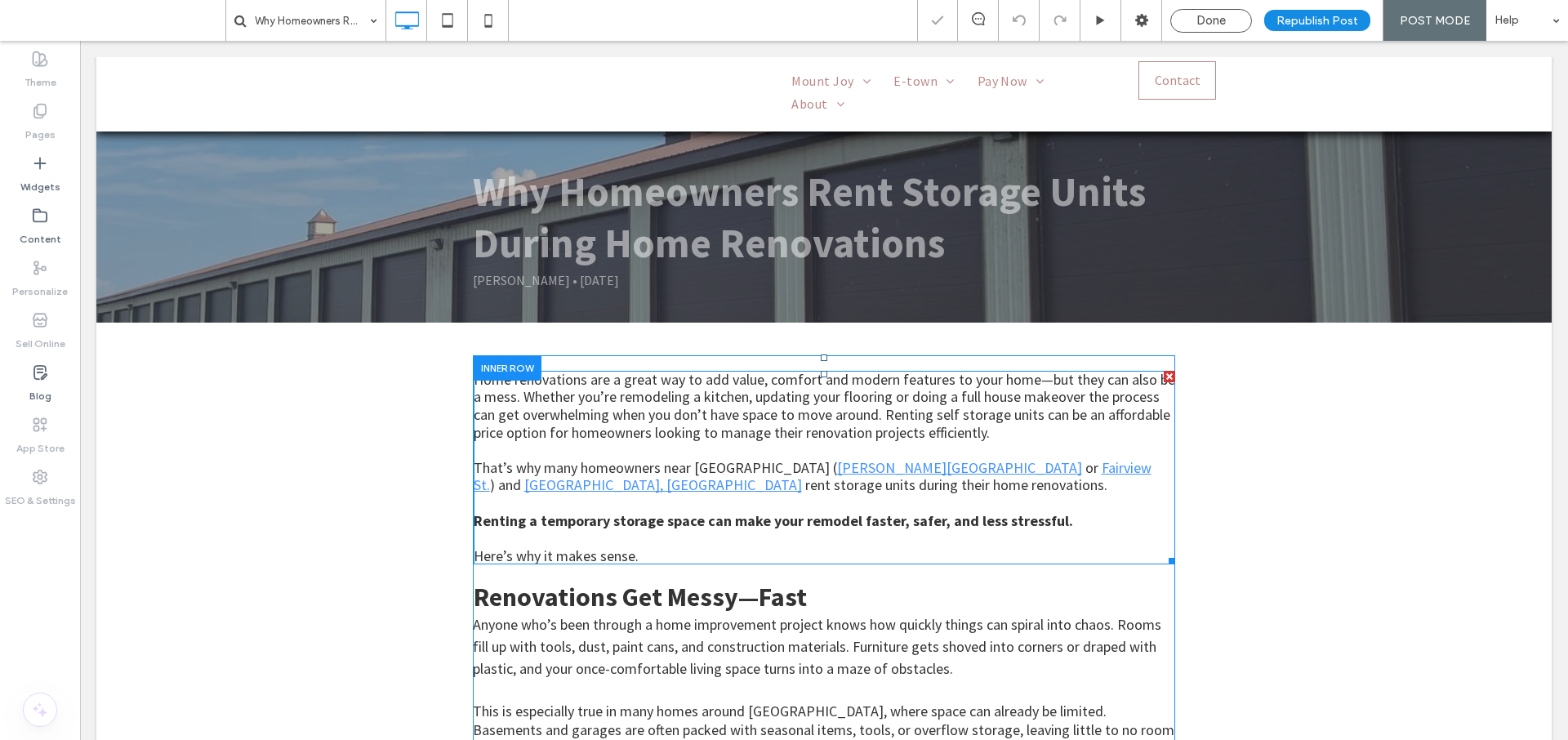
scroll to position [121, 0]
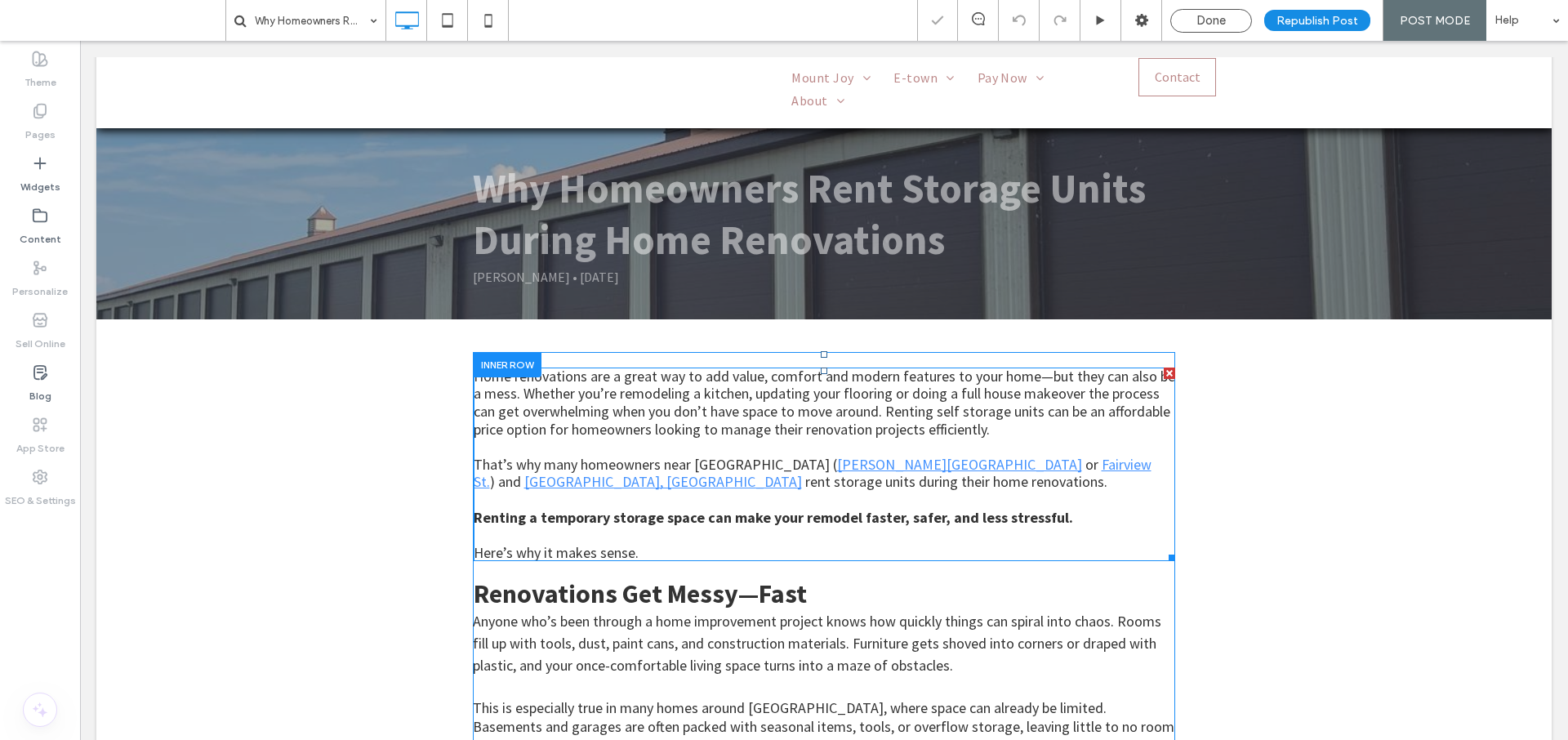
click at [843, 490] on p at bounding box center [824, 499] width 701 height 18
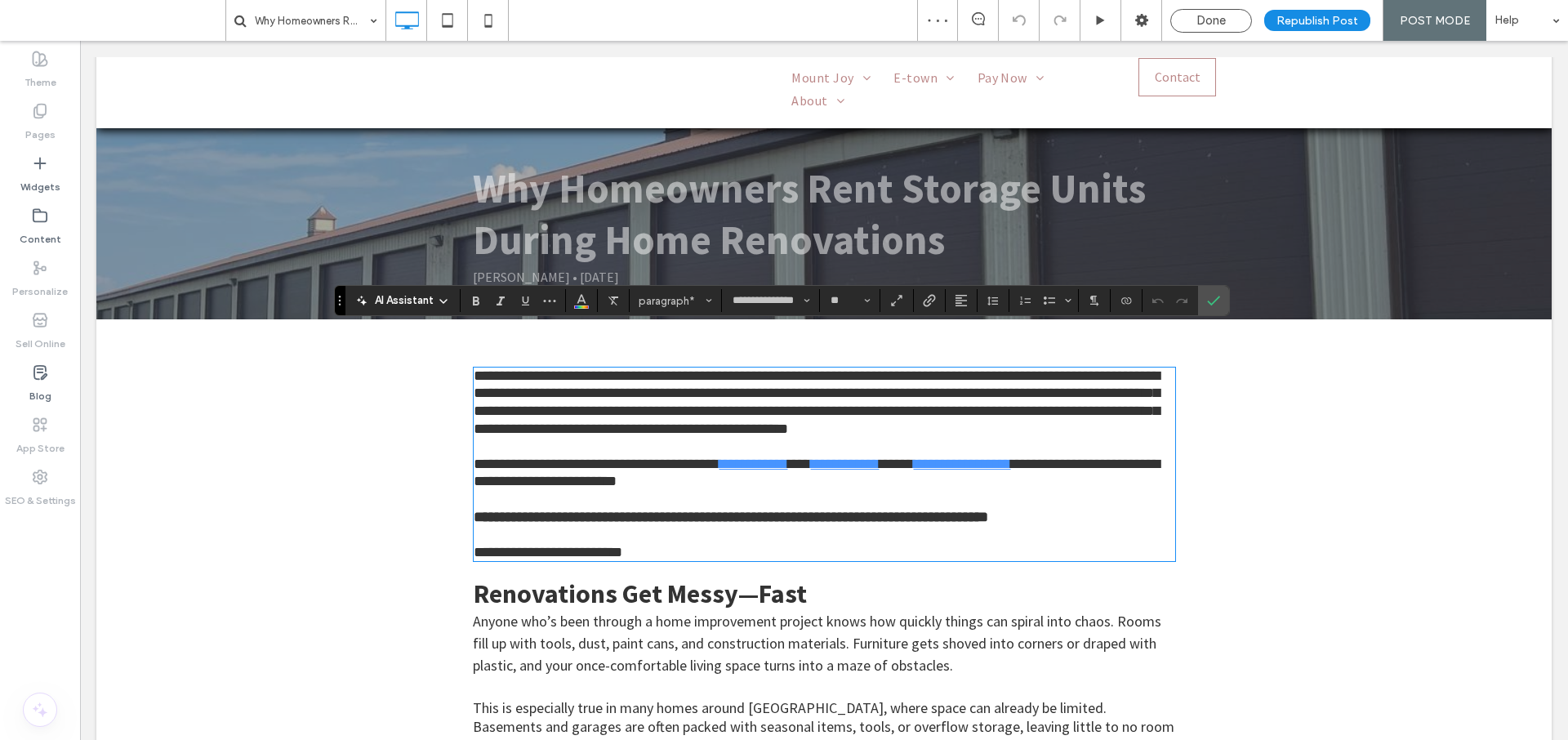
click at [951, 455] on p "**********" at bounding box center [824, 472] width 701 height 35
drag, startPoint x: 963, startPoint y: 423, endPoint x: 1066, endPoint y: 423, distance: 103.0
click at [1011, 456] on link "**********" at bounding box center [962, 463] width 97 height 15
click at [931, 302] on icon "Link" at bounding box center [929, 300] width 13 height 13
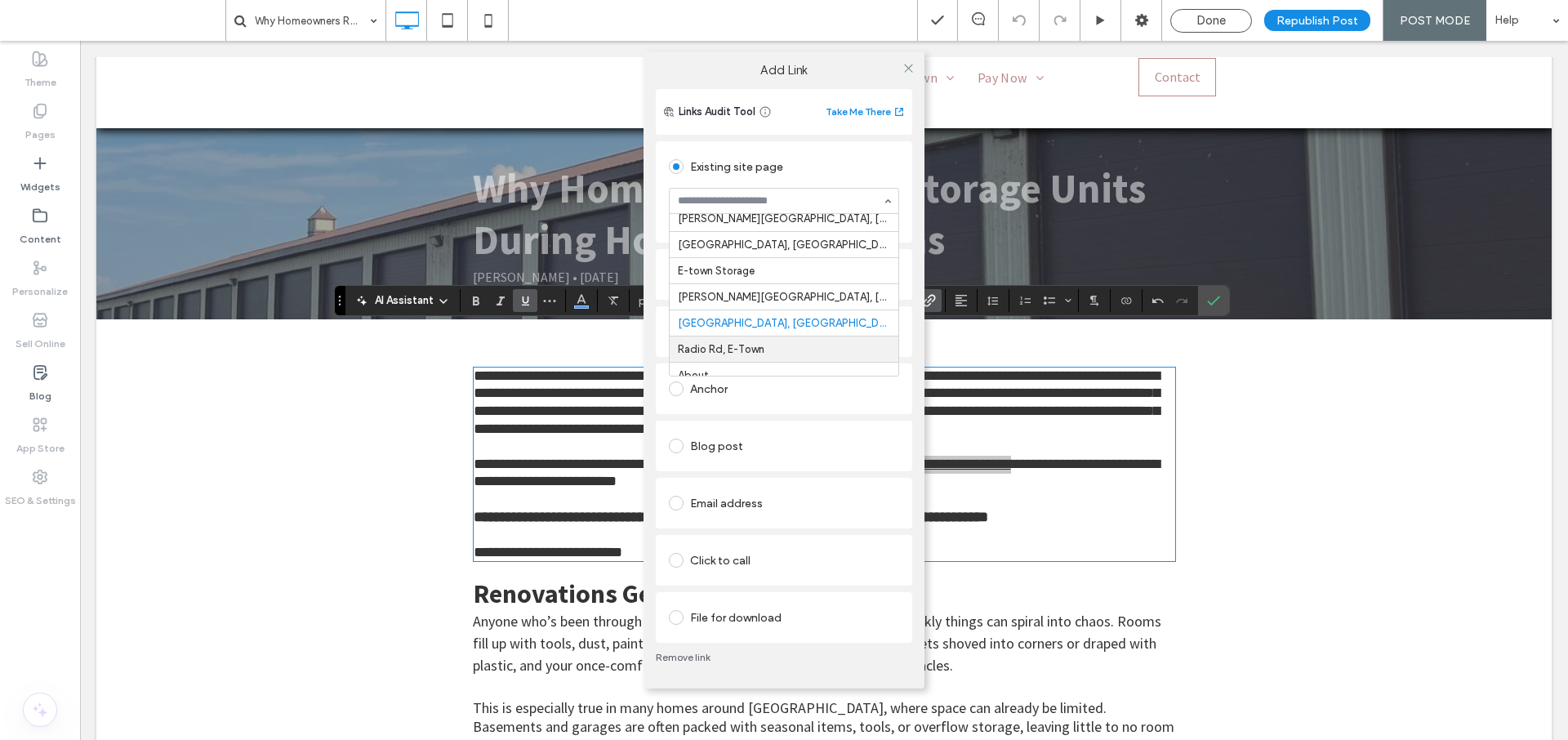
scroll to position [25, 0]
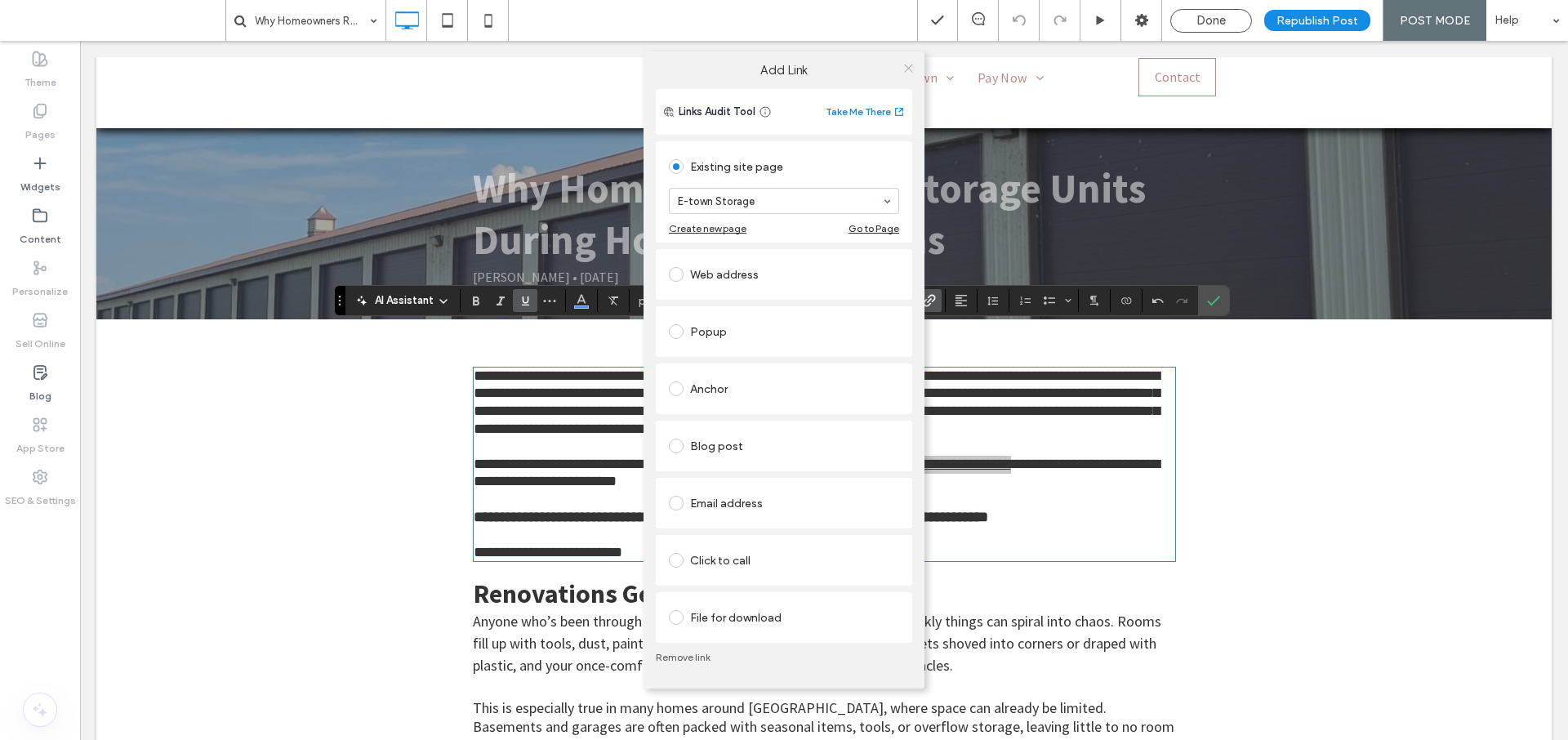
click at [905, 66] on icon at bounding box center [908, 68] width 12 height 12
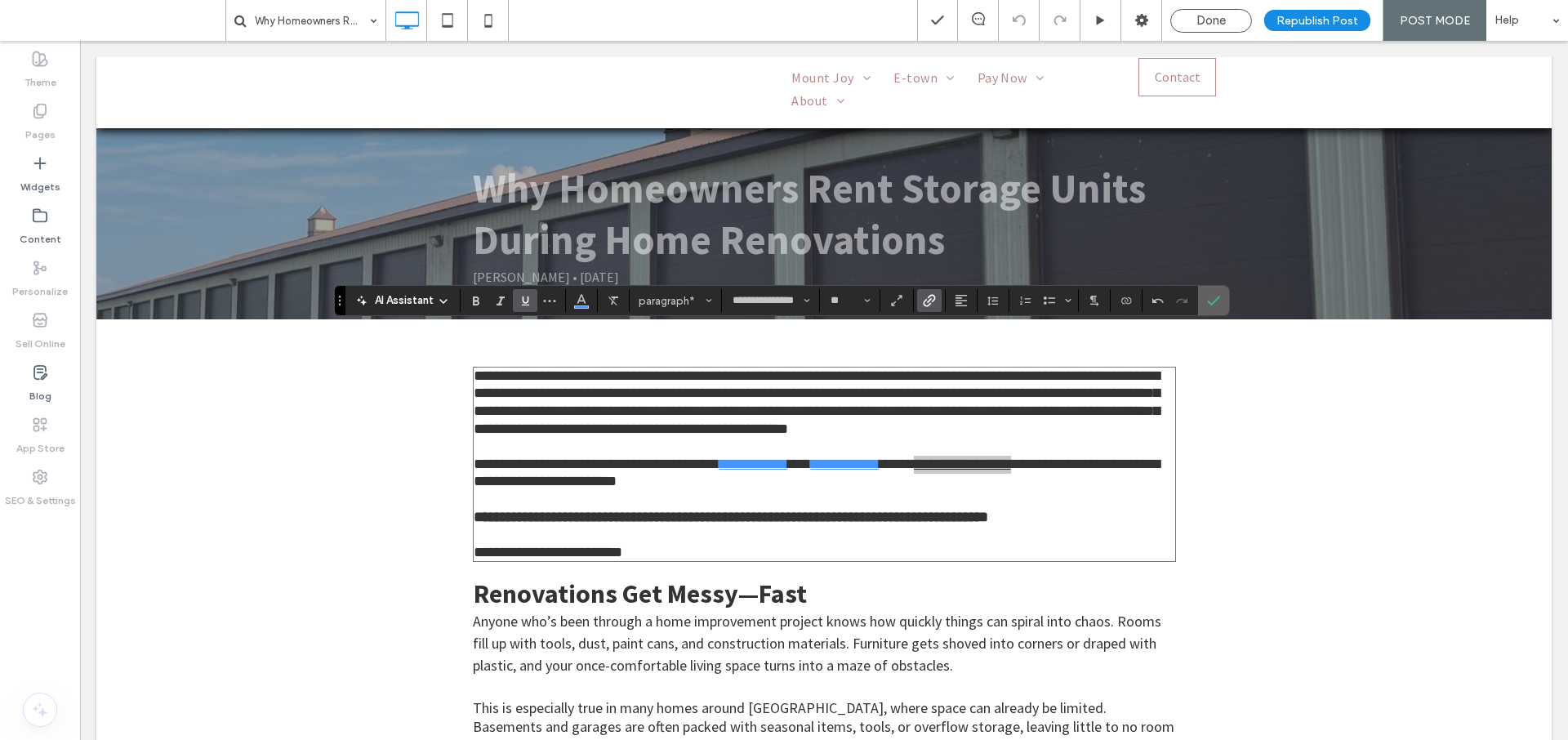
click at [1207, 303] on icon "Confirm" at bounding box center [1213, 300] width 13 height 13
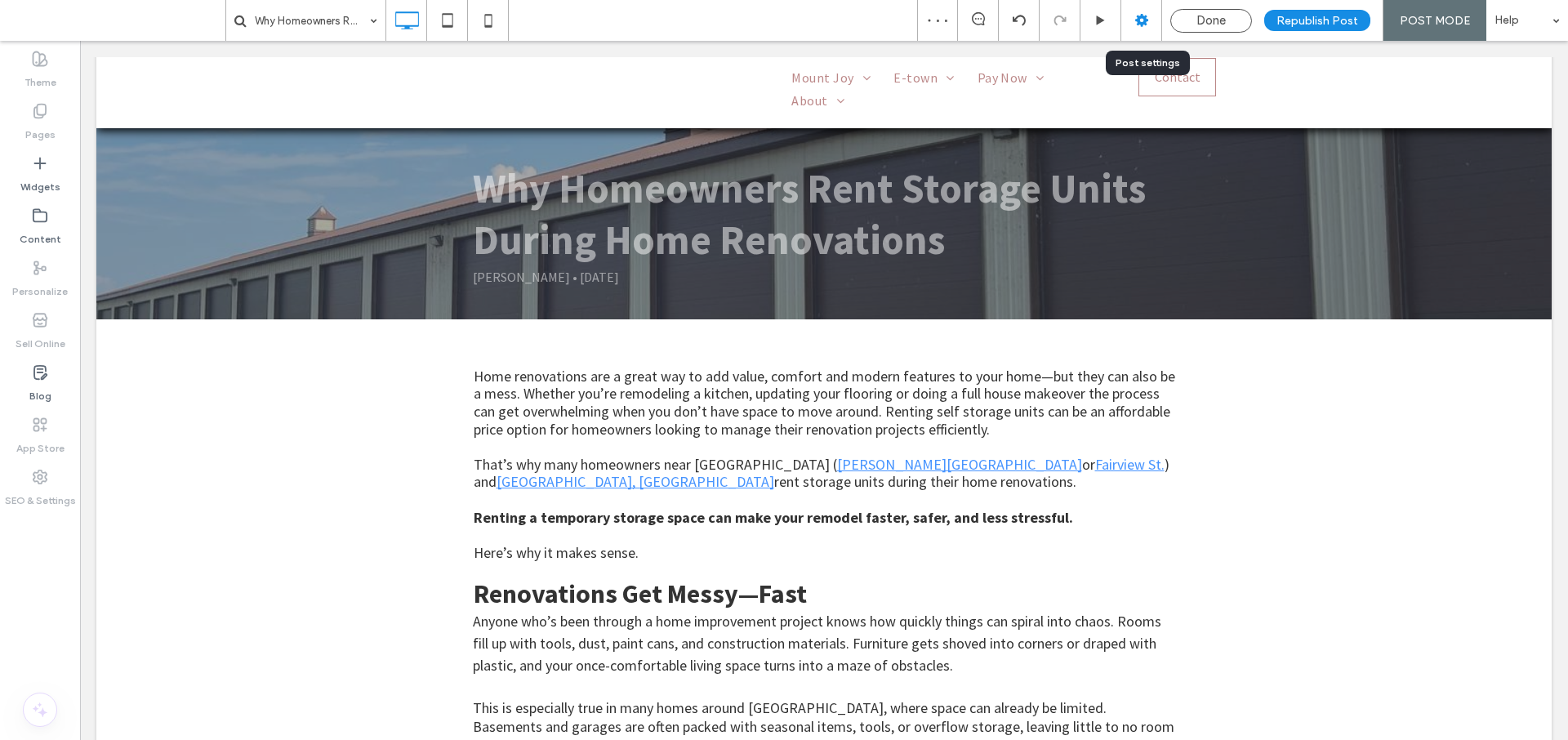
click at [1150, 23] on icon at bounding box center [1141, 20] width 16 height 16
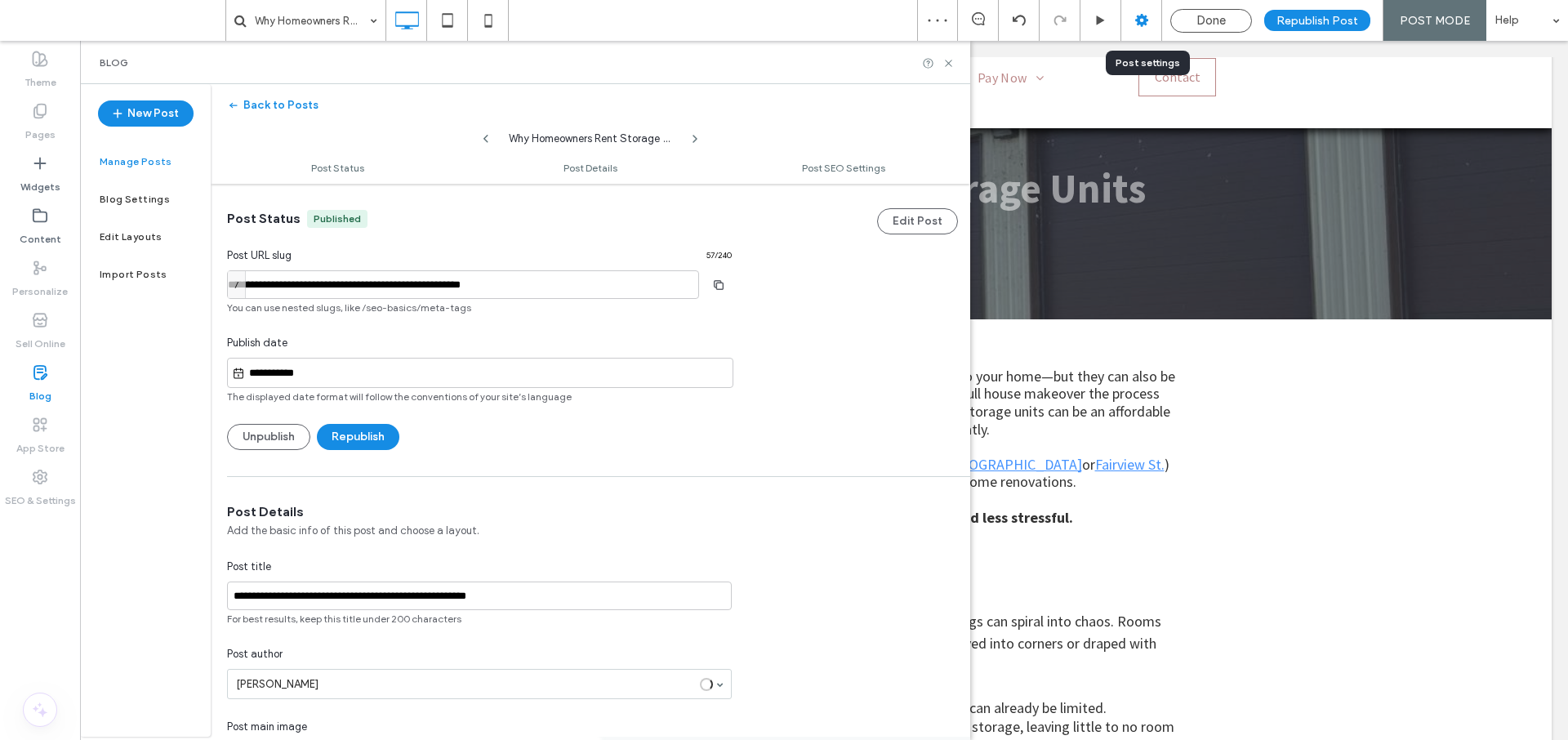
scroll to position [1, 0]
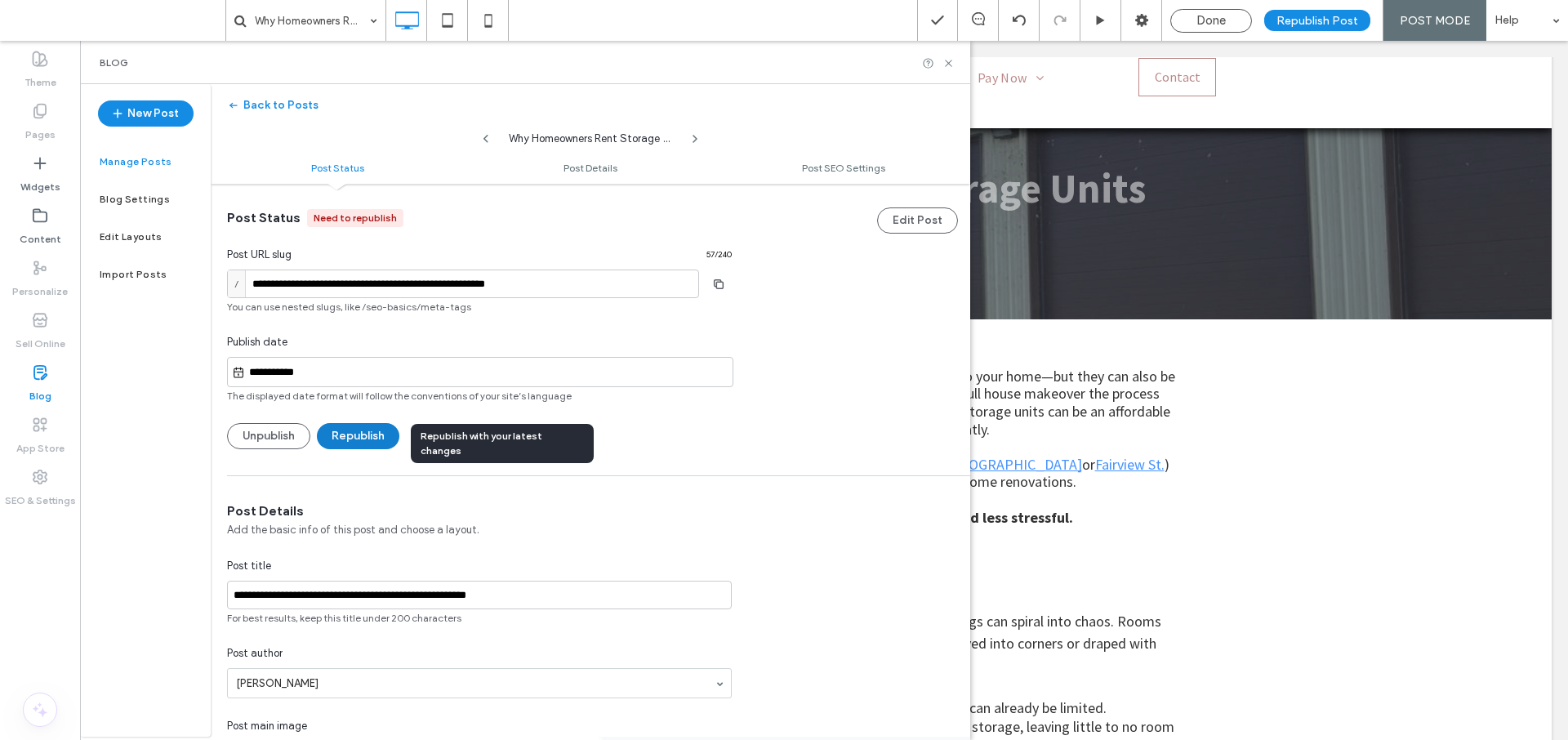
click at [364, 438] on button "Republish" at bounding box center [358, 435] width 83 height 26
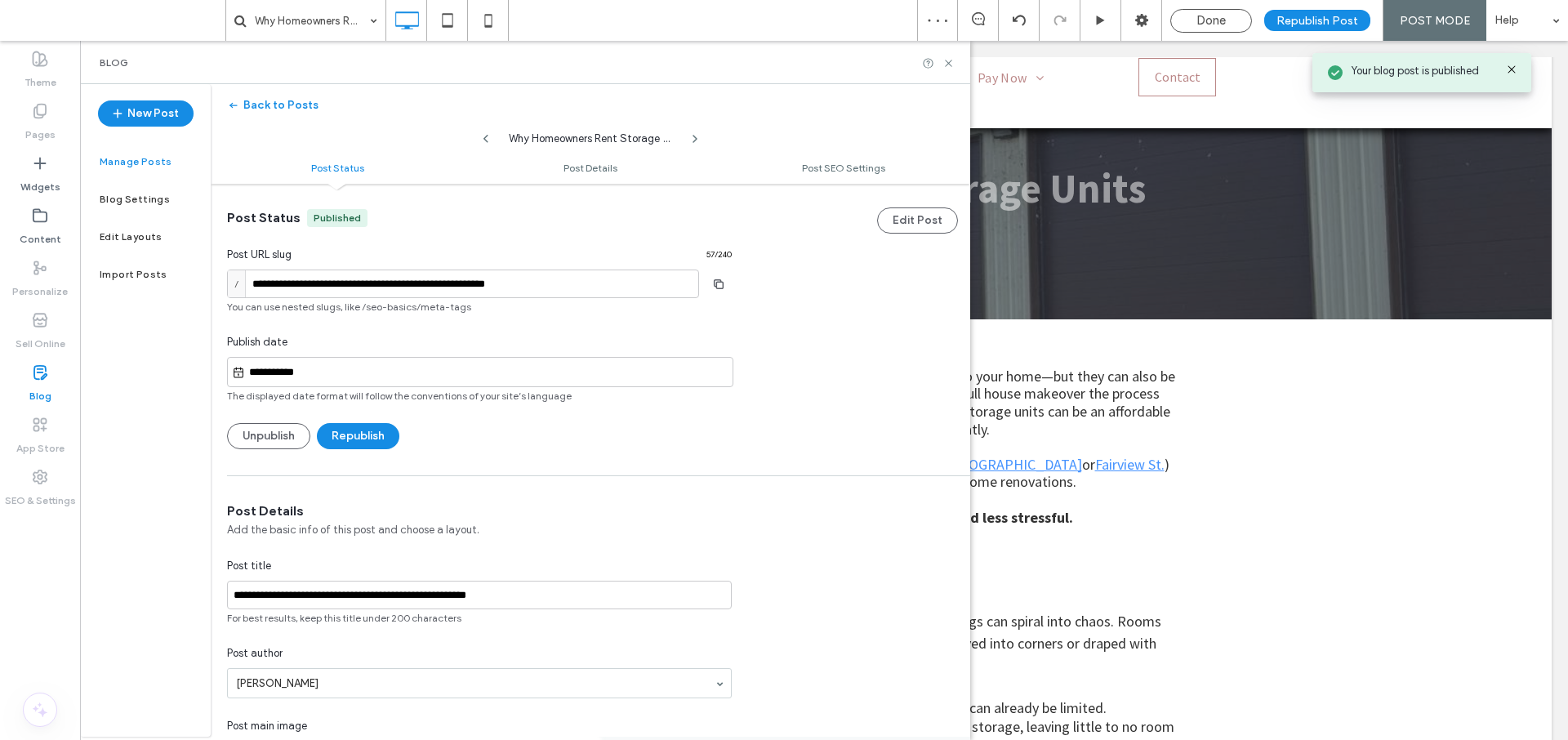
click at [978, 60] on div "Mount Joy Milton Grove Rd, Mount Joy Storage Reserve Milton Grove Rd Unit Fairv…" at bounding box center [917, 81] width 425 height 63
click at [948, 65] on icon at bounding box center [948, 63] width 12 height 12
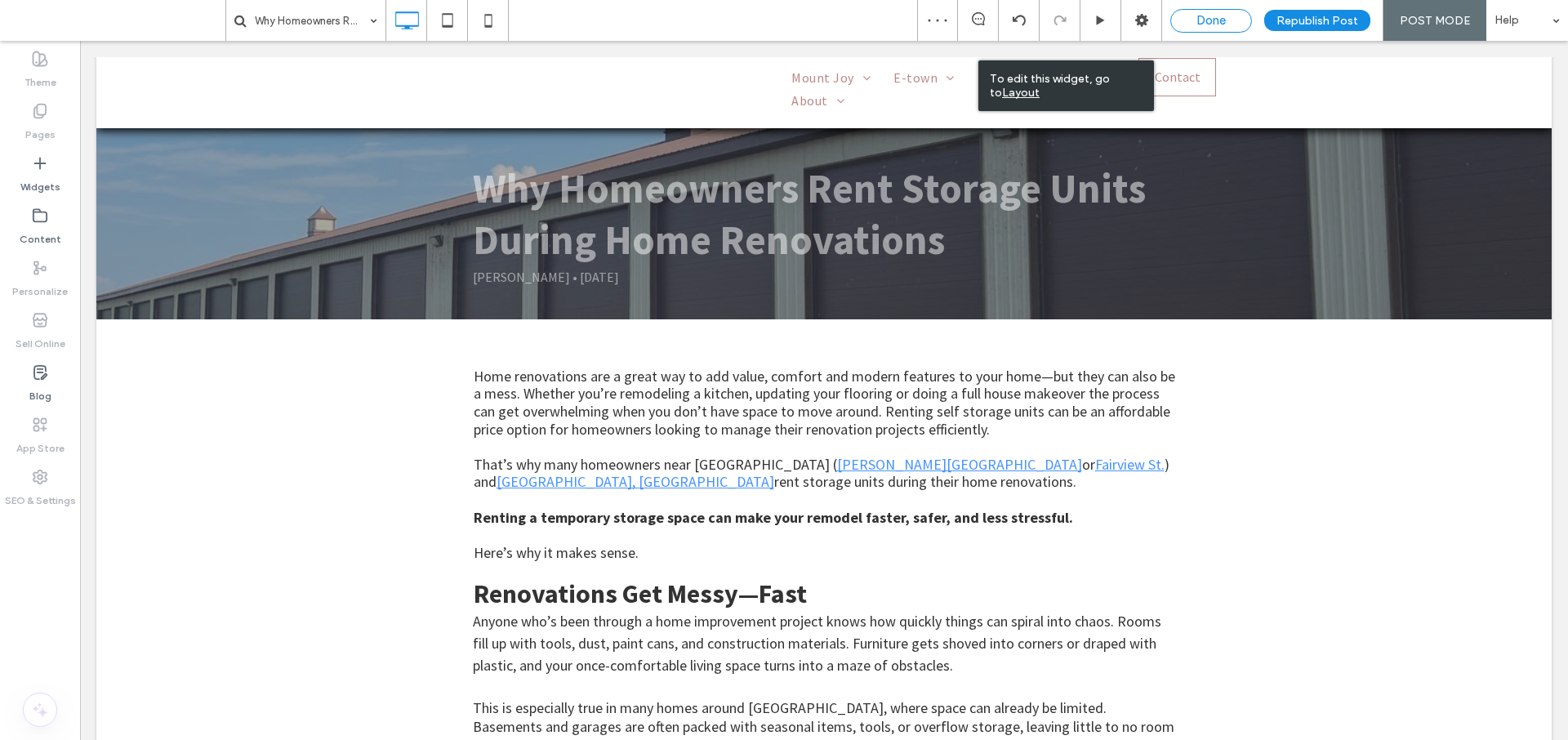
click at [1215, 27] on span "Done" at bounding box center [1211, 20] width 29 height 15
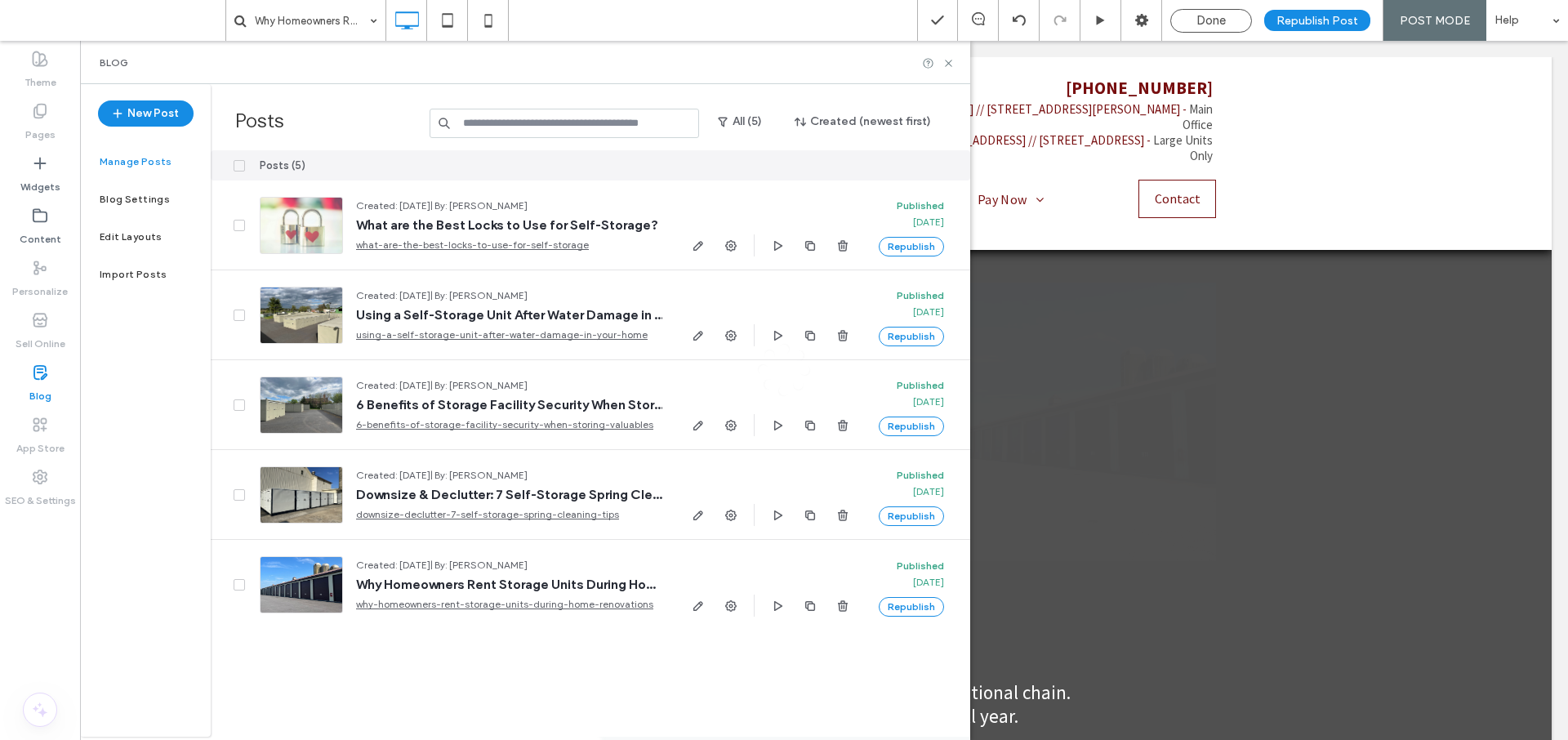
scroll to position [0, 0]
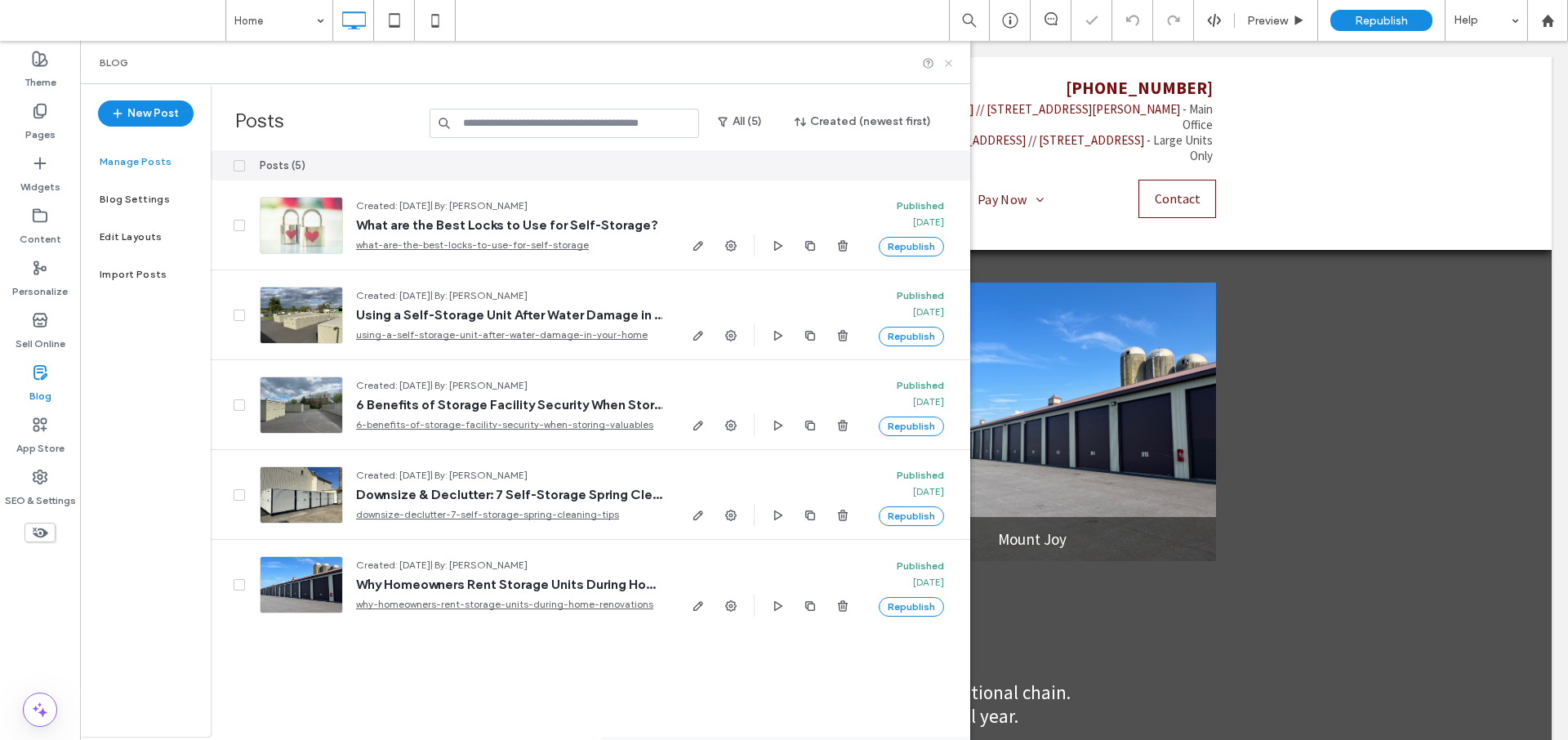
click at [953, 64] on icon at bounding box center [948, 63] width 12 height 12
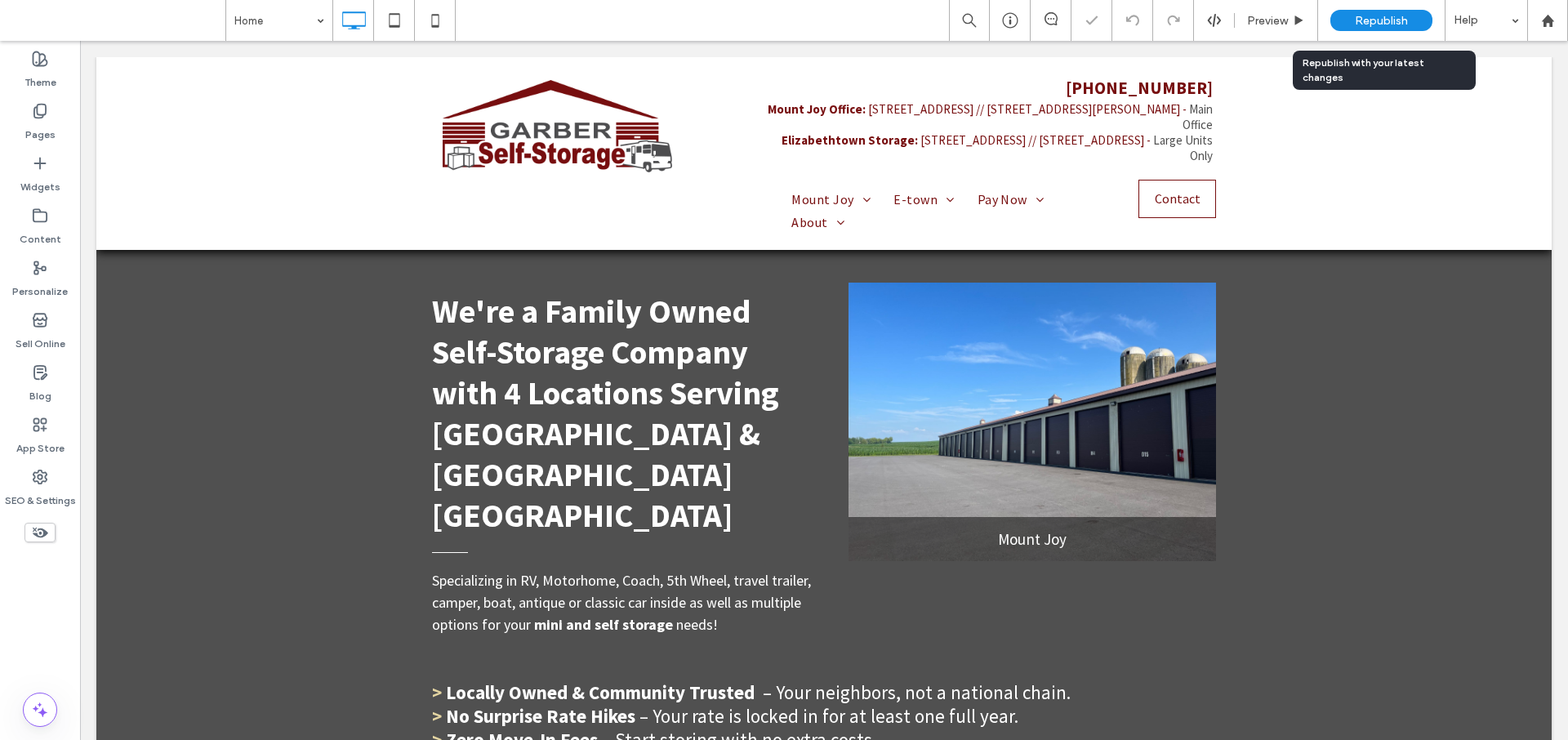
click at [1355, 20] on span "Republish" at bounding box center [1381, 21] width 53 height 14
